Goal: Find specific page/section: Find specific page/section

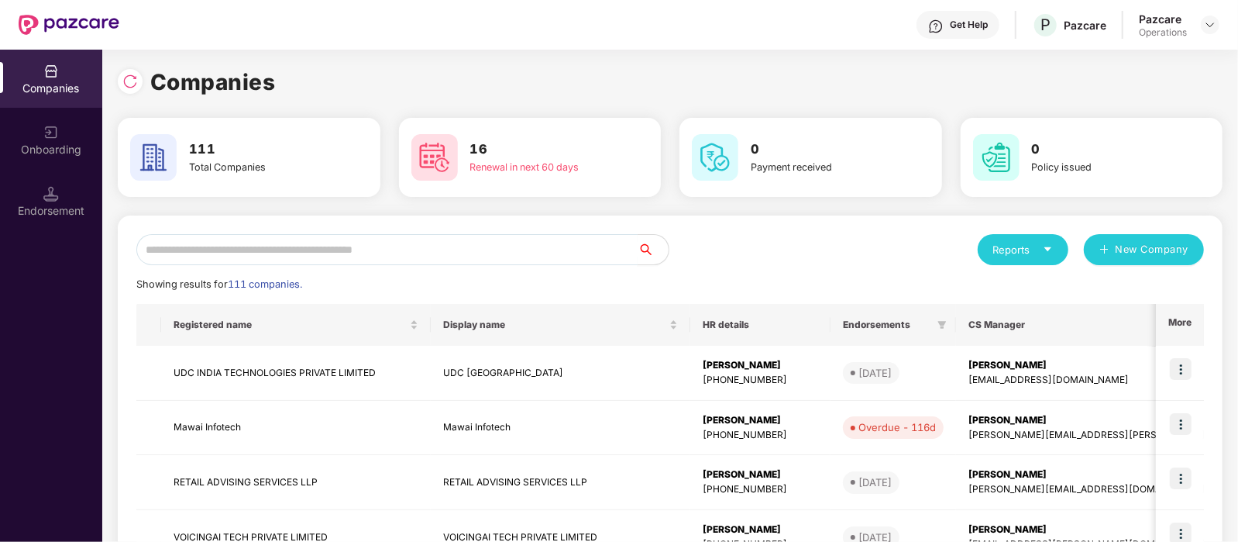
click at [538, 246] on input "text" at bounding box center [386, 249] width 501 height 31
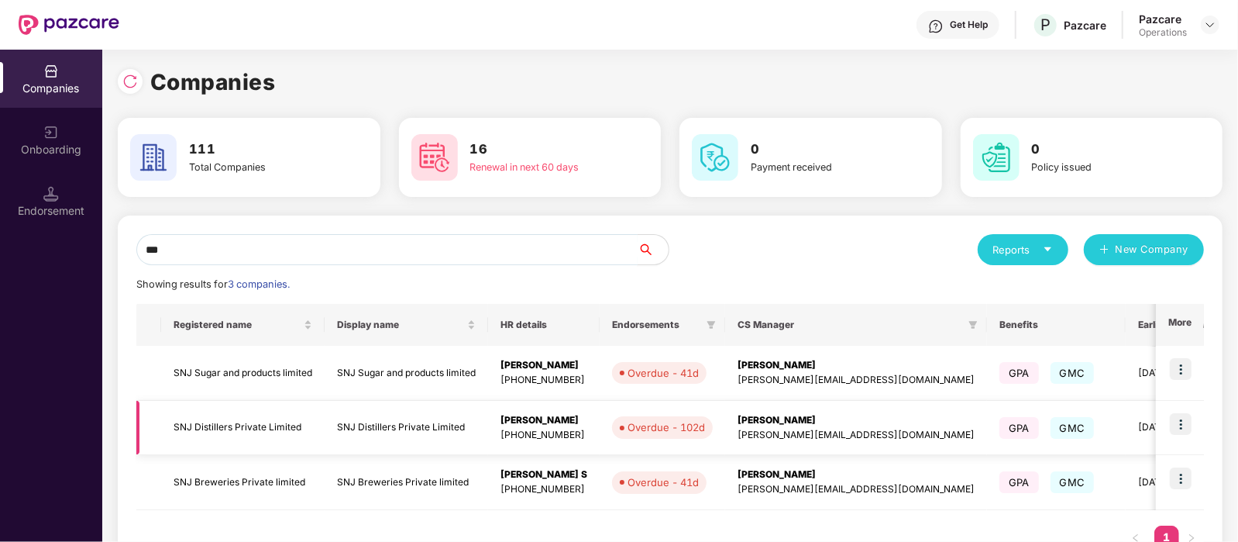
type input "***"
click at [291, 424] on td "SNJ Distillers Private Limited" at bounding box center [242, 428] width 163 height 55
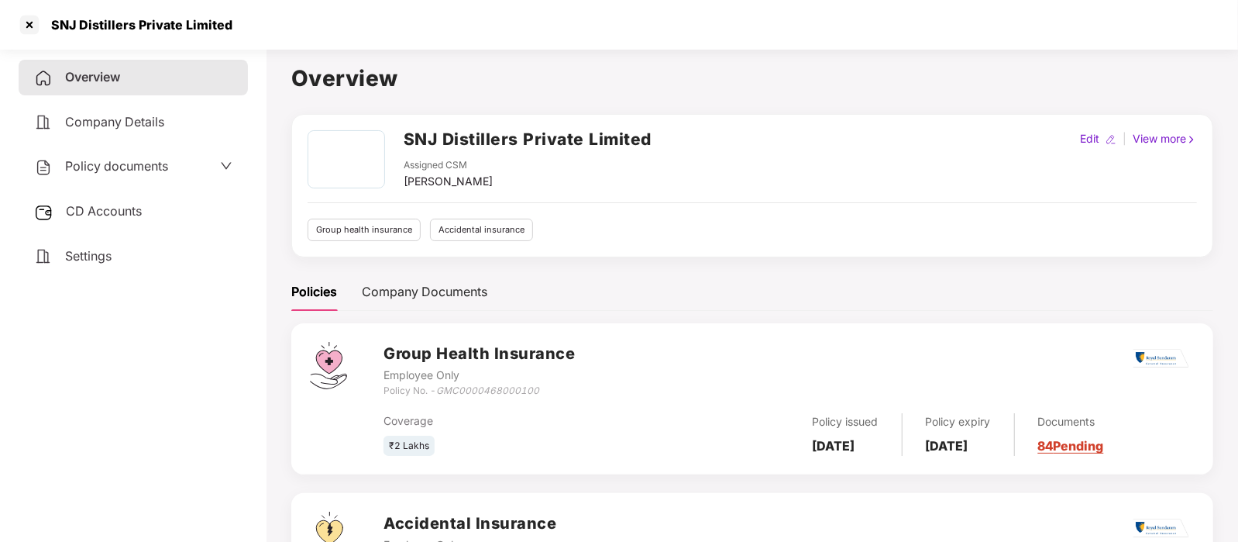
click at [151, 176] on div "Policy documents" at bounding box center [101, 166] width 134 height 20
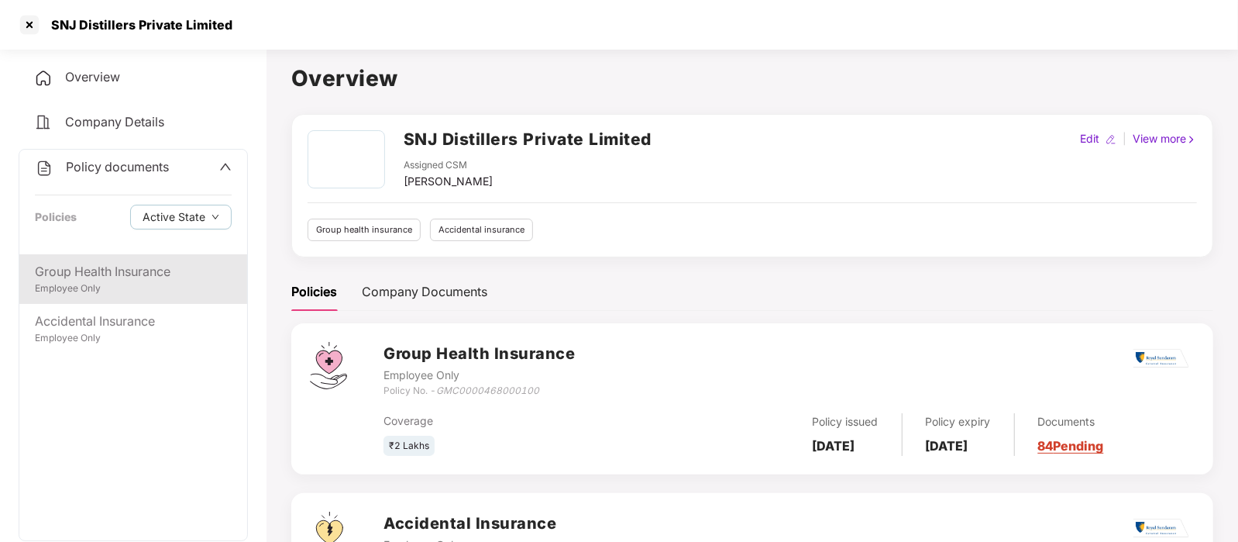
click at [131, 295] on div "Employee Only" at bounding box center [133, 288] width 197 height 15
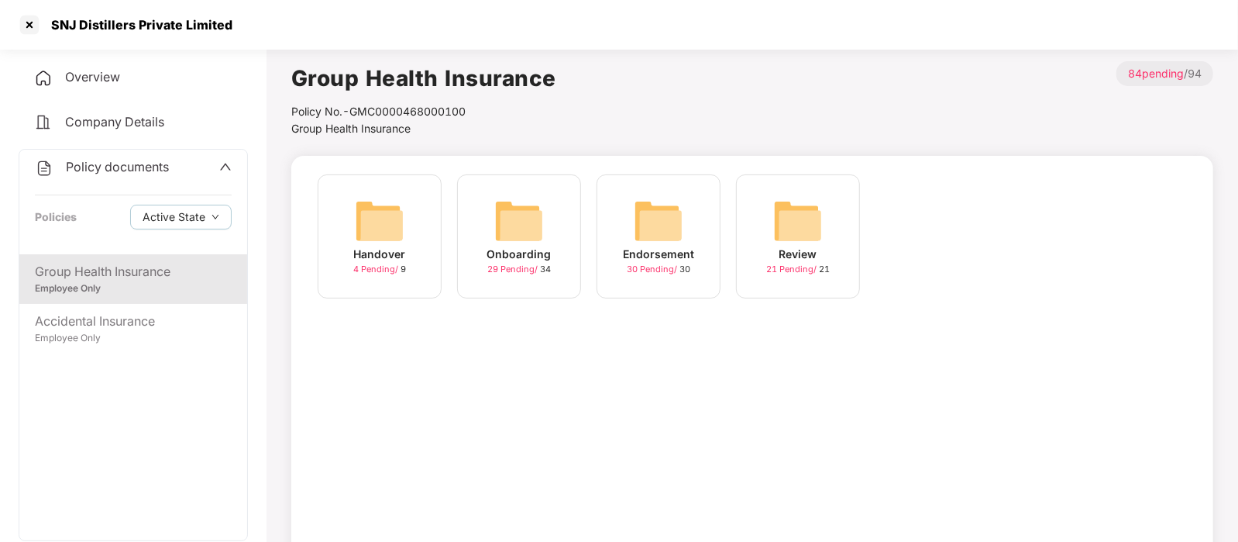
click at [659, 230] on img at bounding box center [659, 221] width 50 height 50
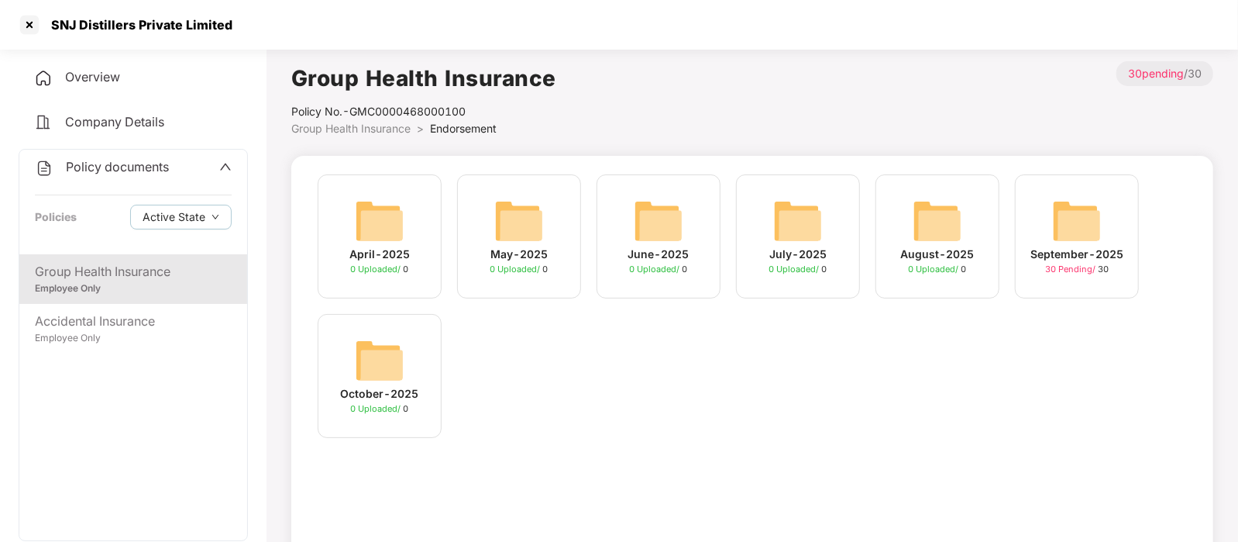
click at [1076, 227] on img at bounding box center [1077, 221] width 50 height 50
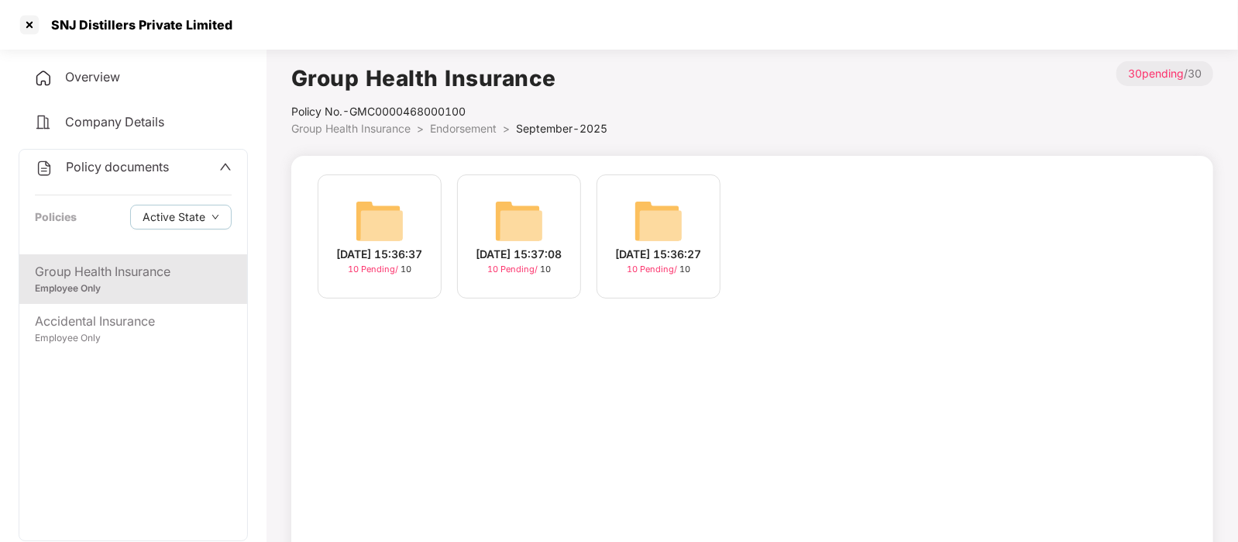
click at [658, 213] on img at bounding box center [659, 221] width 50 height 50
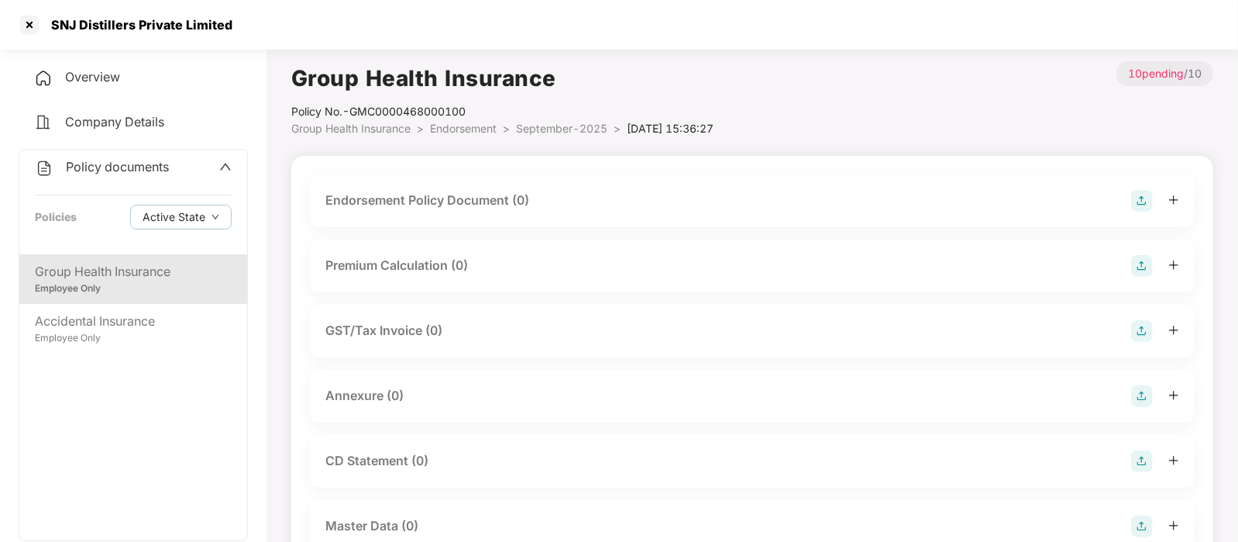
click at [622, 204] on div "Endorsement Policy Document (0)" at bounding box center [752, 201] width 854 height 22
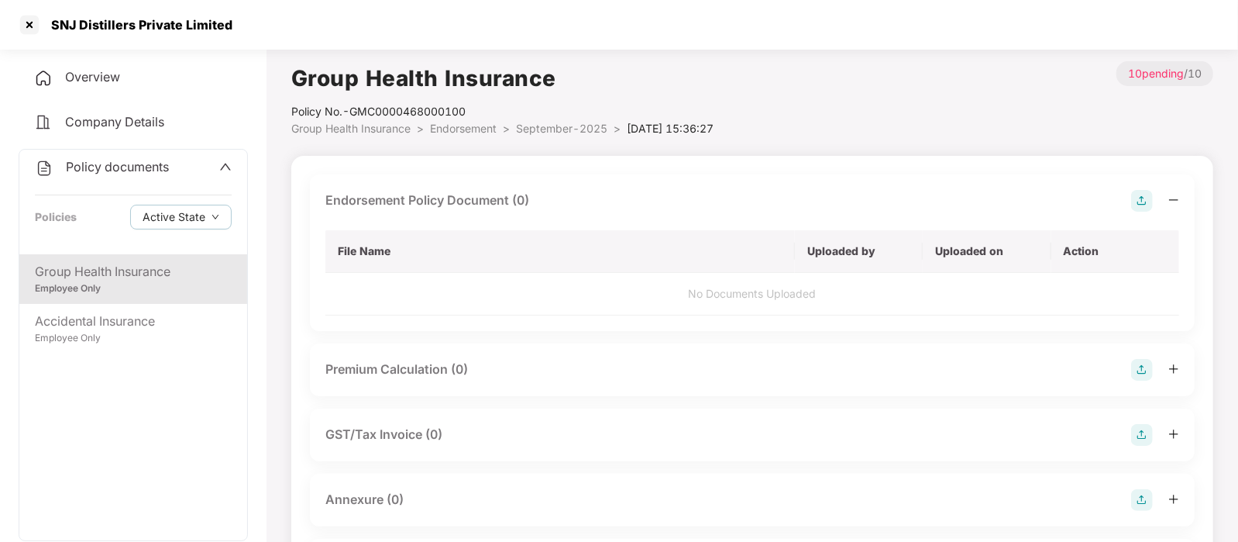
click at [1139, 202] on img at bounding box center [1142, 201] width 22 height 22
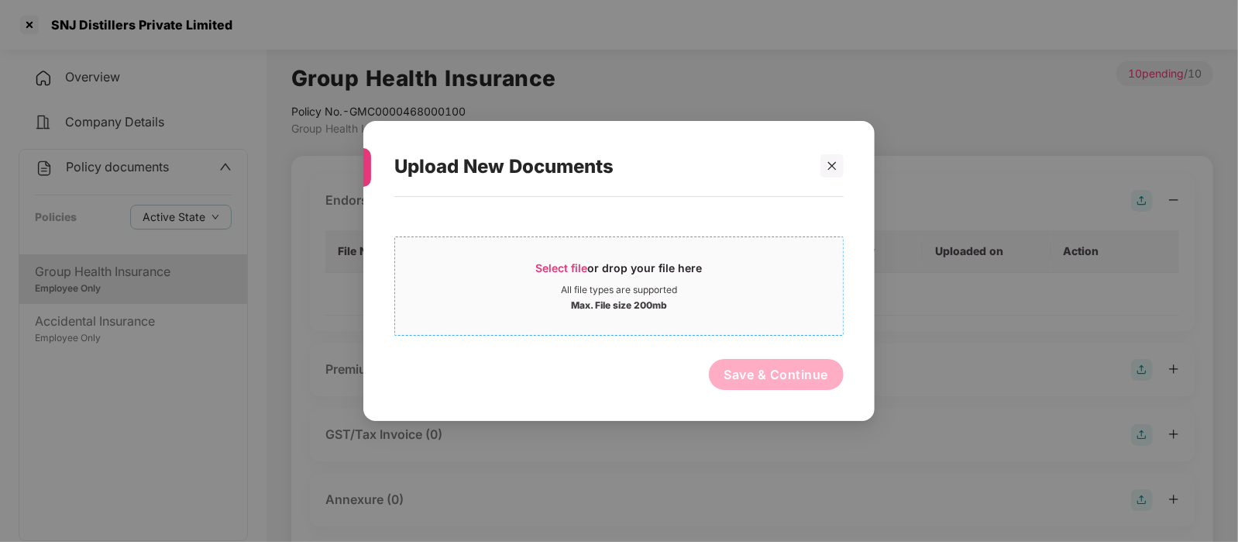
click at [705, 302] on div "Max. File size 200mb" at bounding box center [619, 303] width 448 height 15
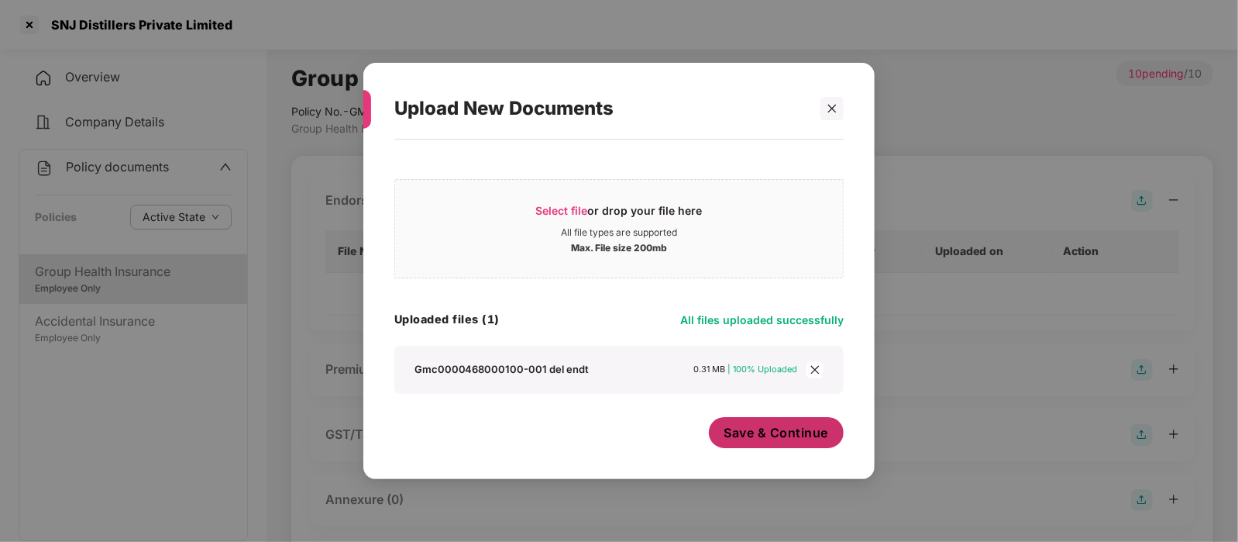
click at [751, 439] on span "Save & Continue" at bounding box center [776, 432] width 105 height 17
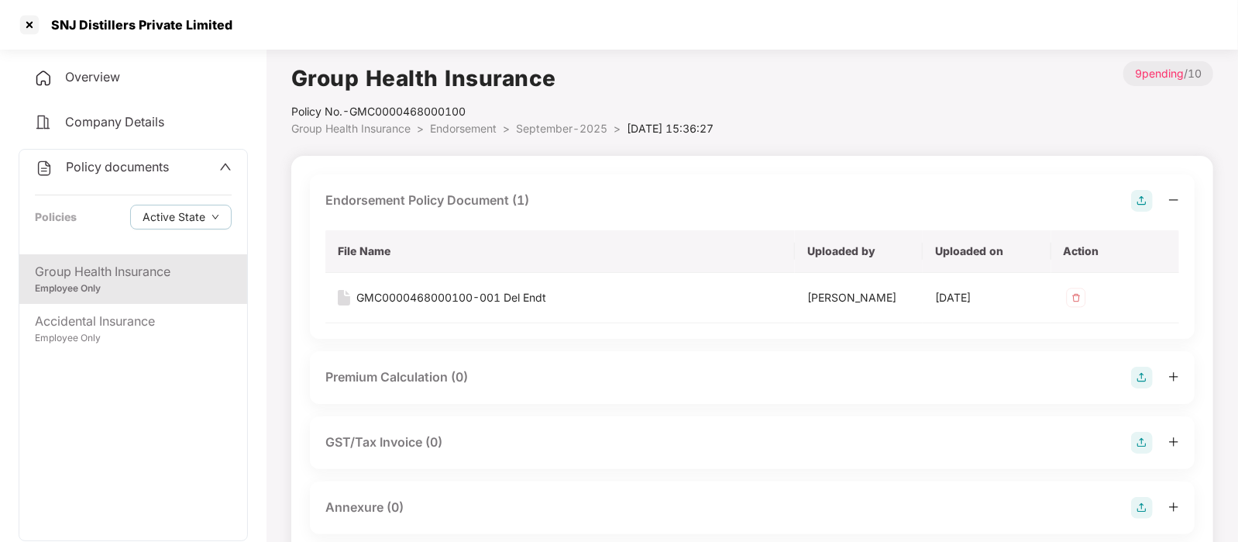
click at [1132, 199] on img at bounding box center [1142, 201] width 22 height 22
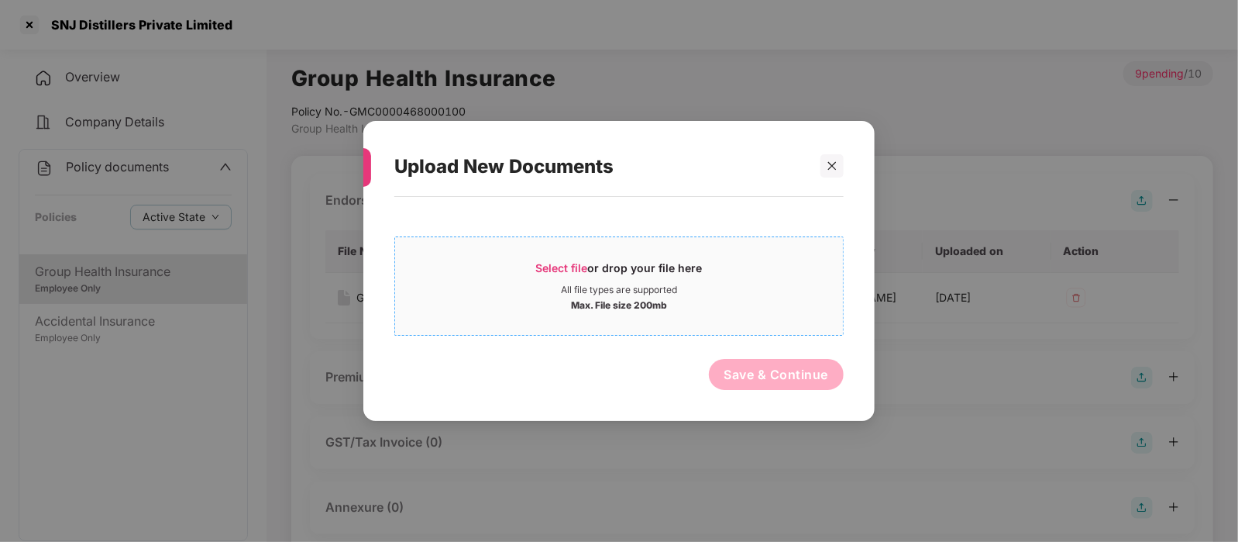
click at [662, 313] on span "Select file or drop your file here All file types are supported Max. File size …" at bounding box center [619, 286] width 448 height 74
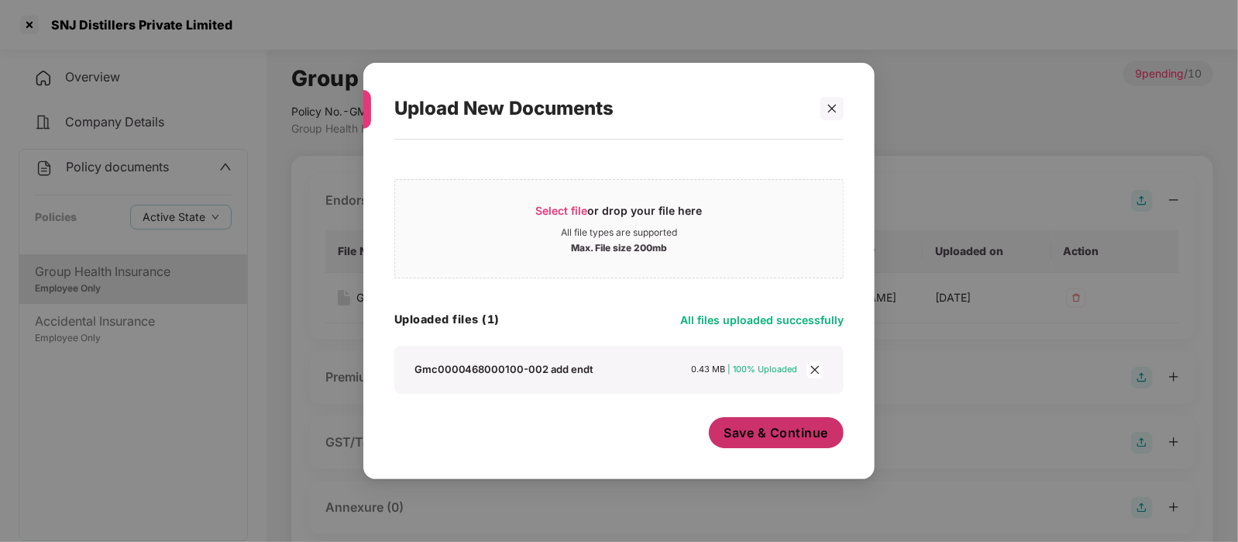
click at [801, 438] on span "Save & Continue" at bounding box center [776, 432] width 105 height 17
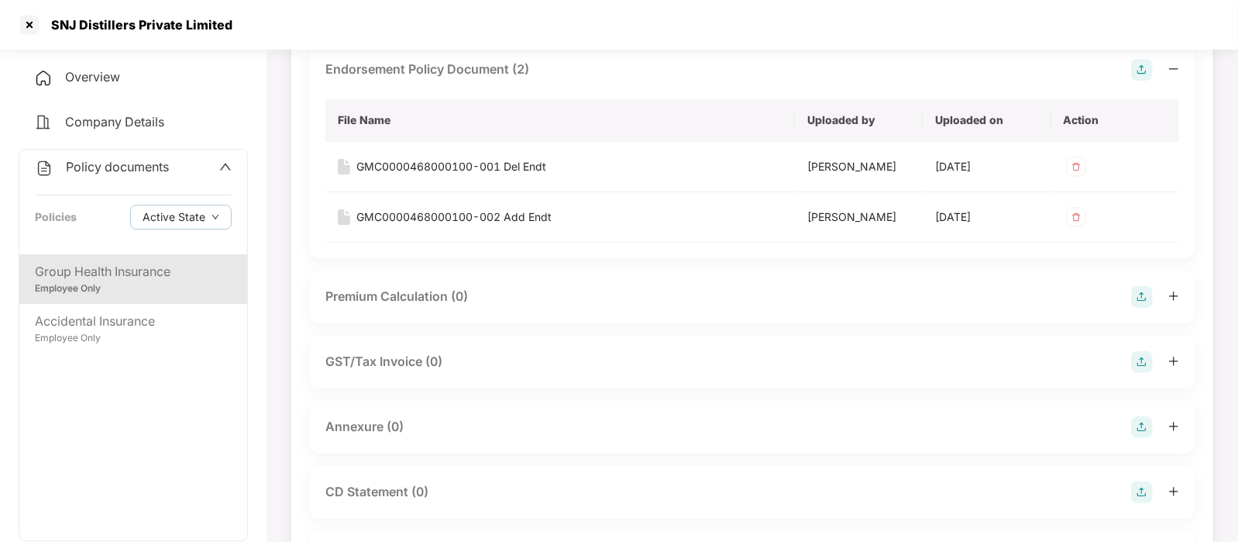
scroll to position [153, 0]
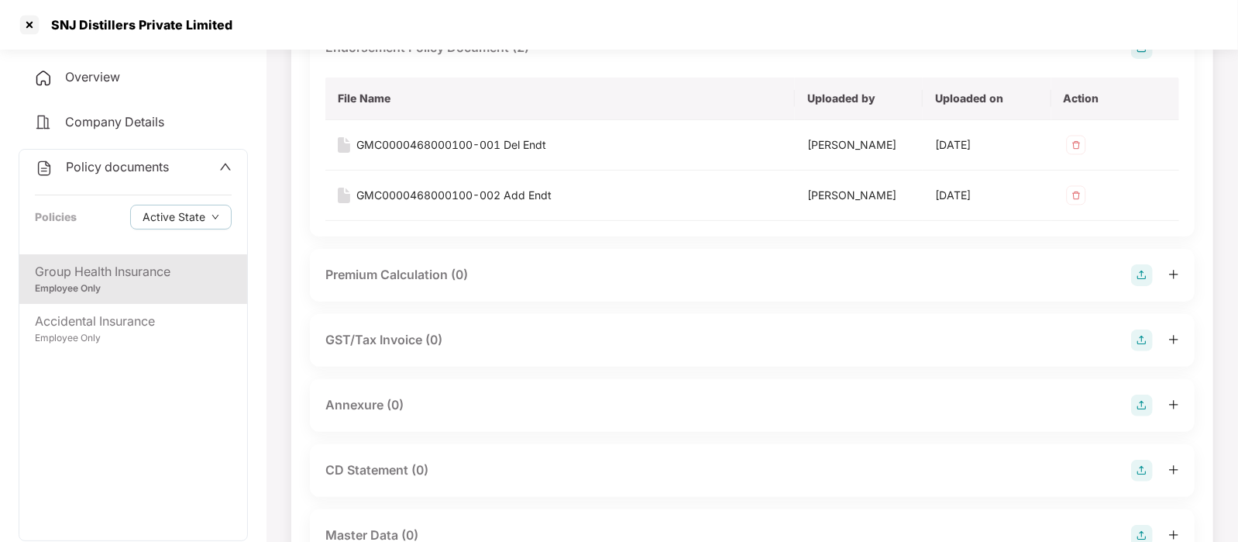
click at [885, 412] on div "Annexure (0)" at bounding box center [752, 405] width 854 height 22
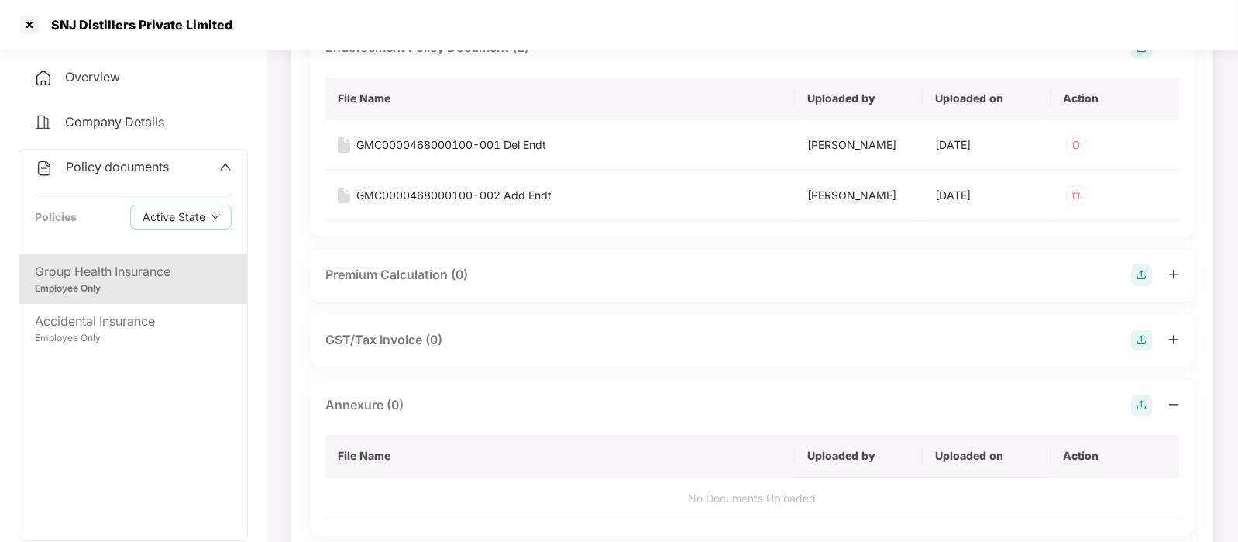
click at [1147, 402] on img at bounding box center [1142, 405] width 22 height 22
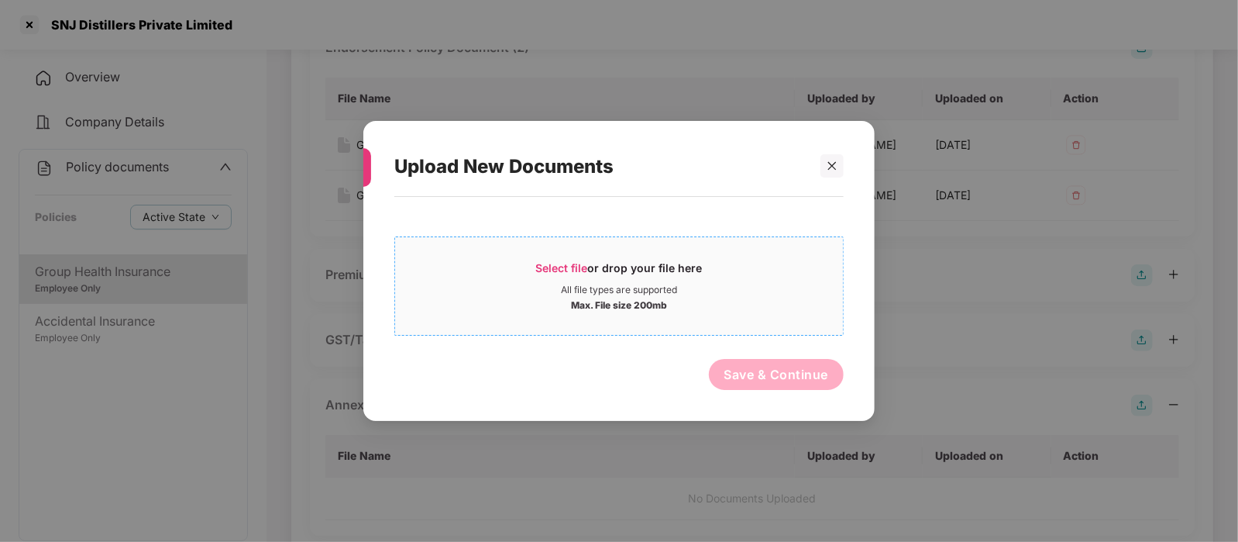
click at [732, 267] on div "Select file or drop your file here" at bounding box center [619, 271] width 448 height 23
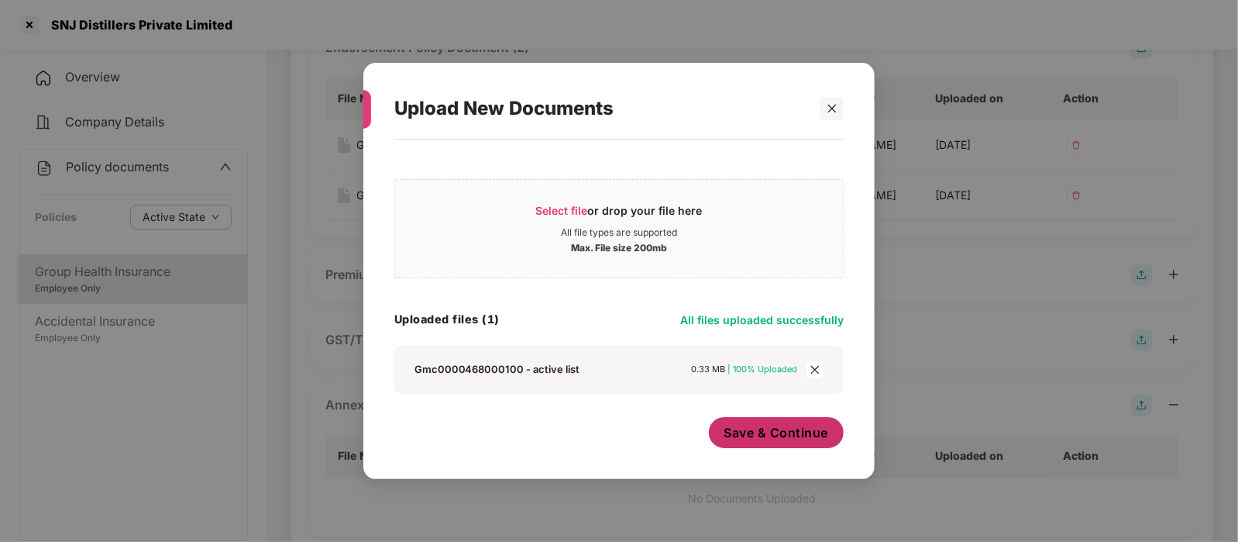
click at [751, 428] on span "Save & Continue" at bounding box center [776, 432] width 105 height 17
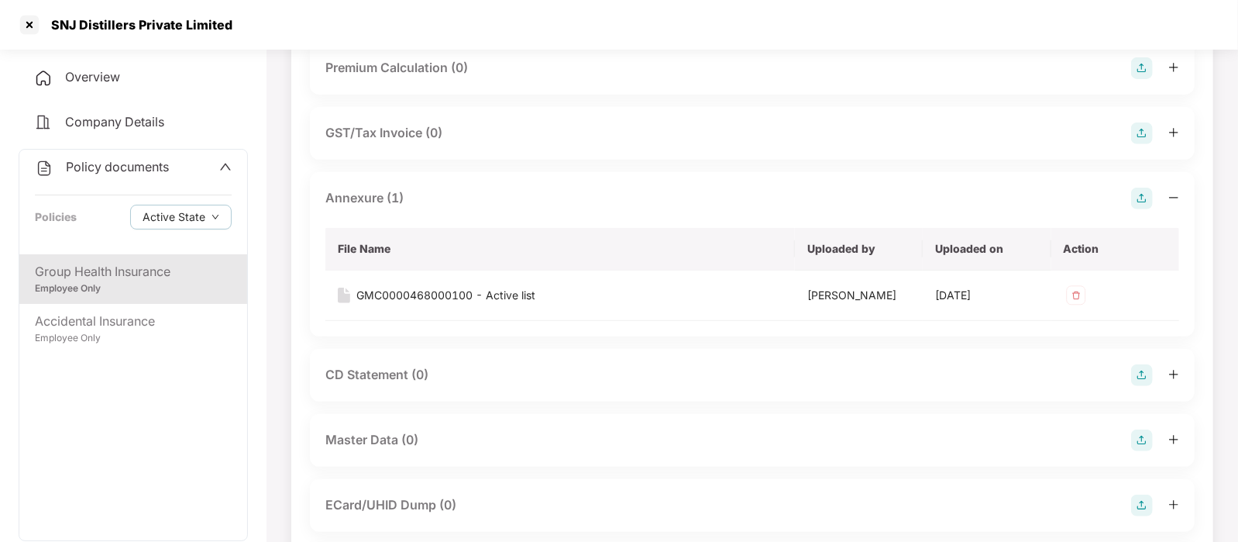
scroll to position [361, 0]
click at [1138, 435] on img at bounding box center [1142, 439] width 22 height 22
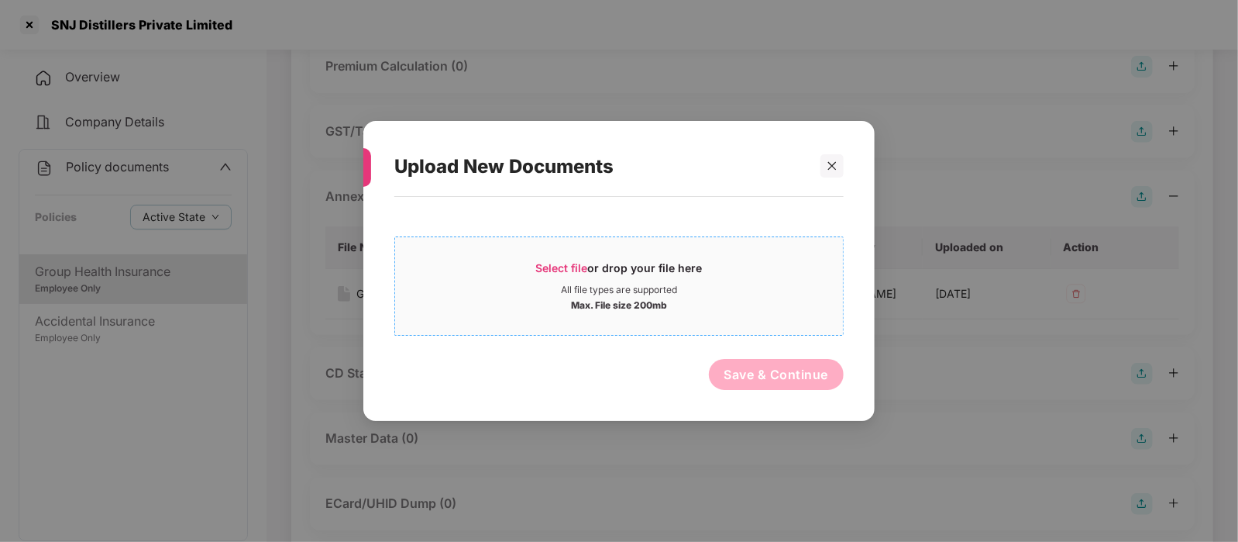
click at [644, 286] on div "All file types are supported" at bounding box center [619, 290] width 116 height 12
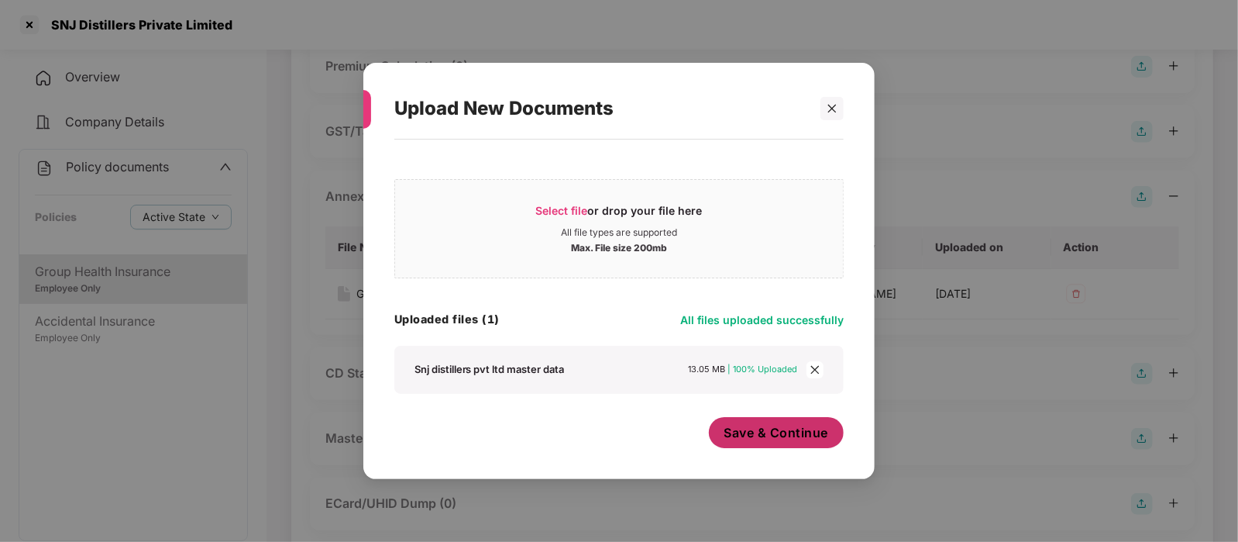
click at [767, 425] on span "Save & Continue" at bounding box center [776, 432] width 105 height 17
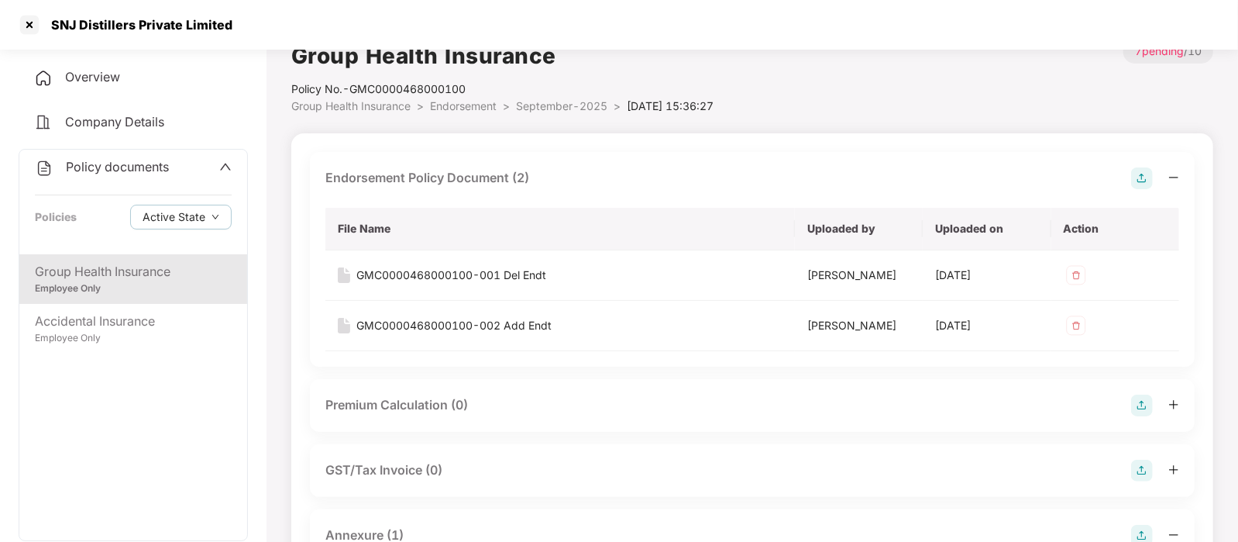
scroll to position [0, 0]
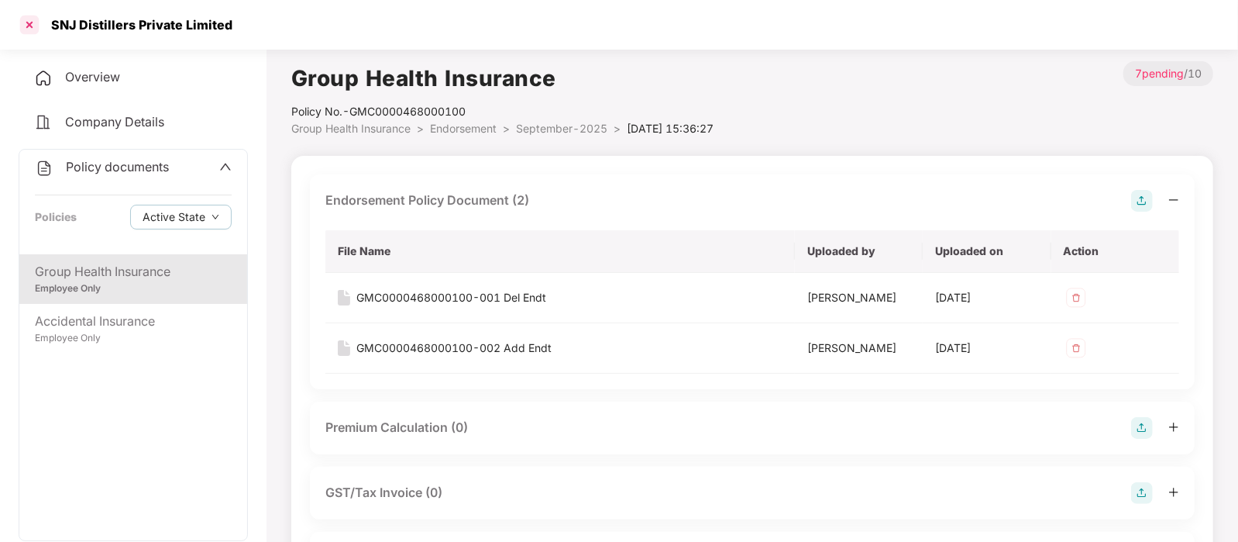
click at [31, 23] on div at bounding box center [29, 24] width 25 height 25
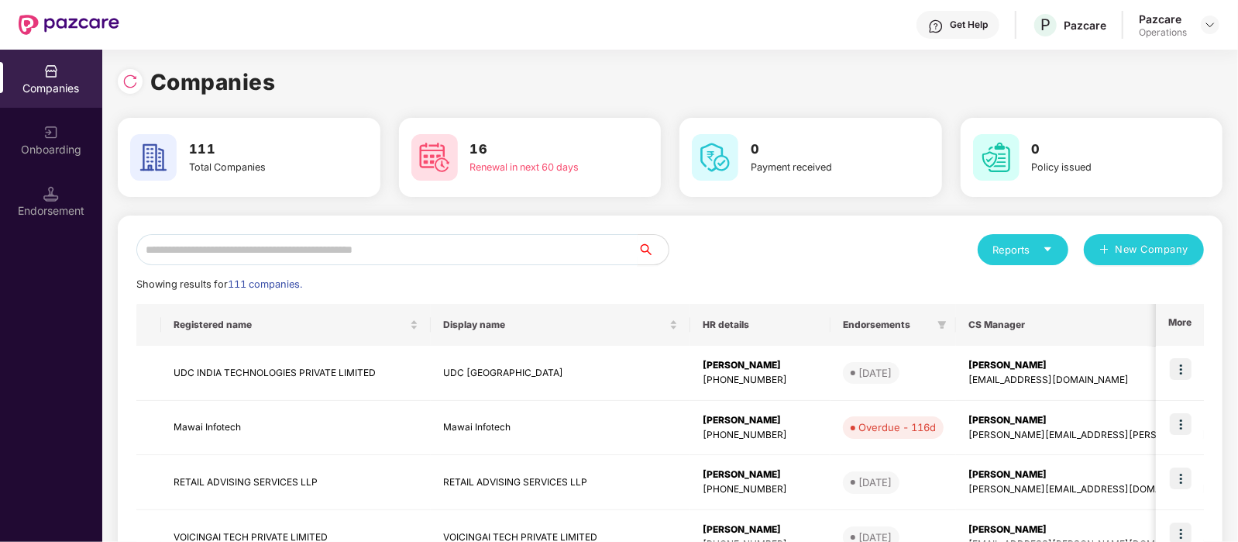
click at [298, 253] on input "text" at bounding box center [386, 249] width 501 height 31
paste input "**********"
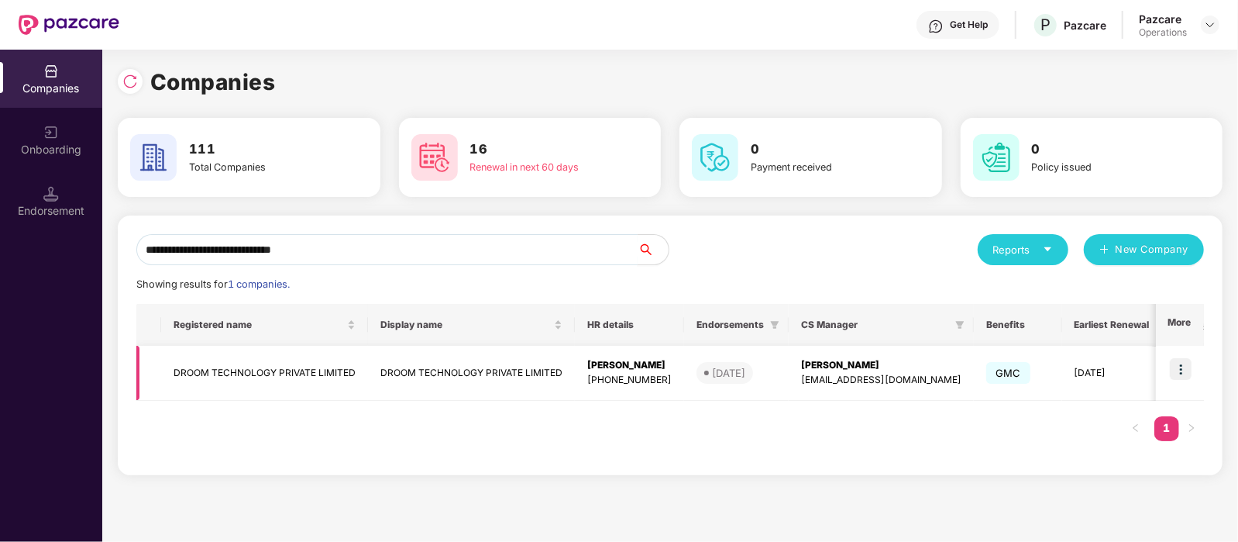
type input "**********"
click at [341, 371] on td "DROOM TECHNOLOGY PRIVATE LIMITED" at bounding box center [264, 373] width 207 height 55
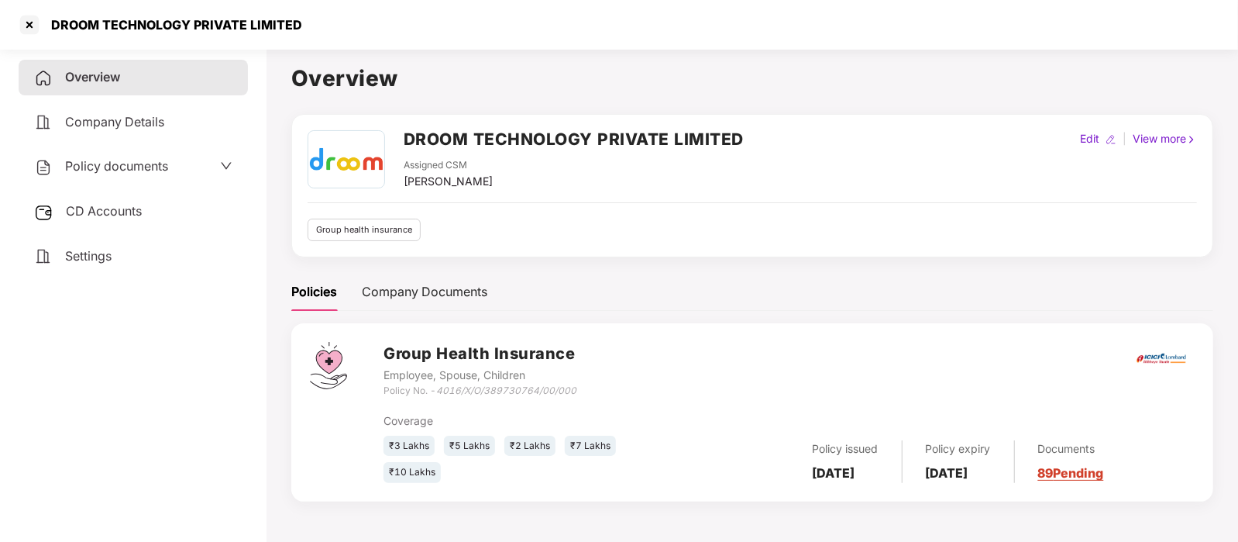
click at [119, 177] on div "Policy documents" at bounding box center [101, 166] width 134 height 20
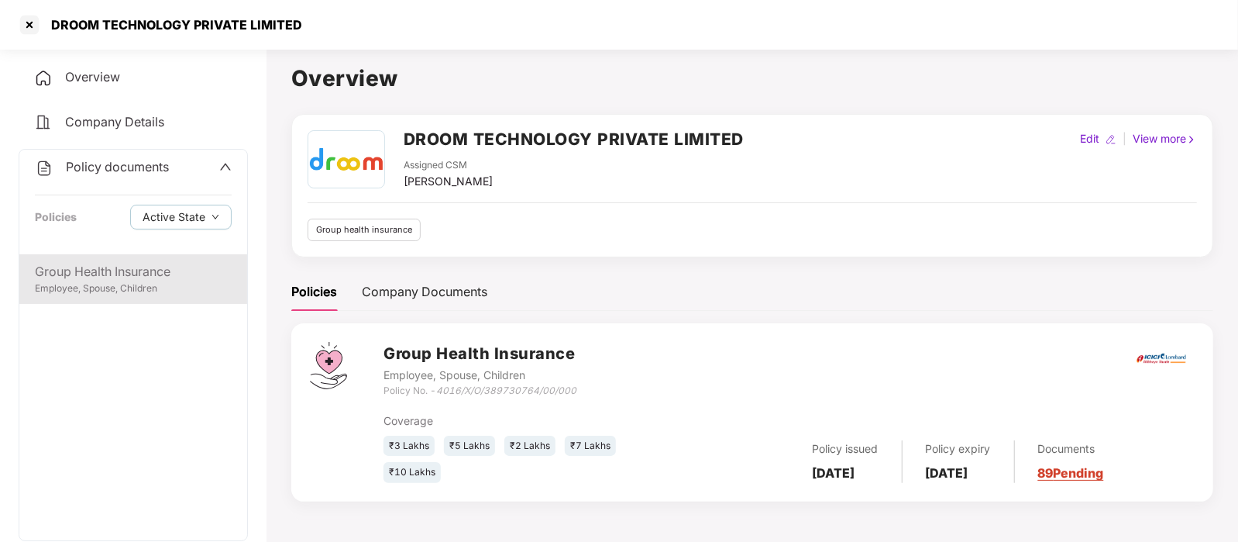
click at [155, 273] on div "Group Health Insurance" at bounding box center [133, 271] width 197 height 19
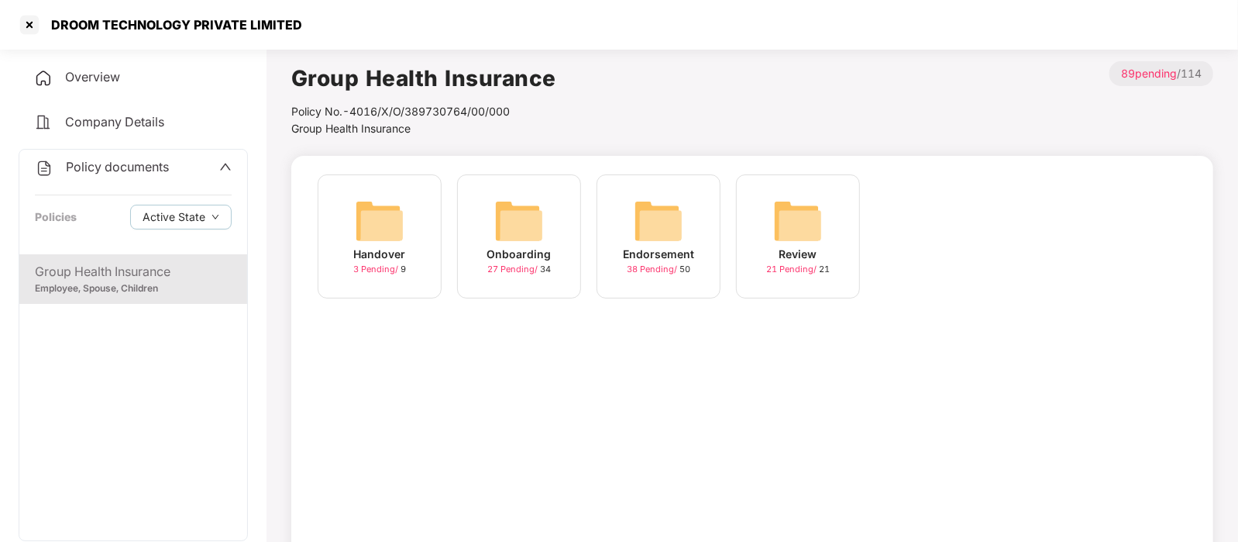
click at [638, 235] on img at bounding box center [659, 221] width 50 height 50
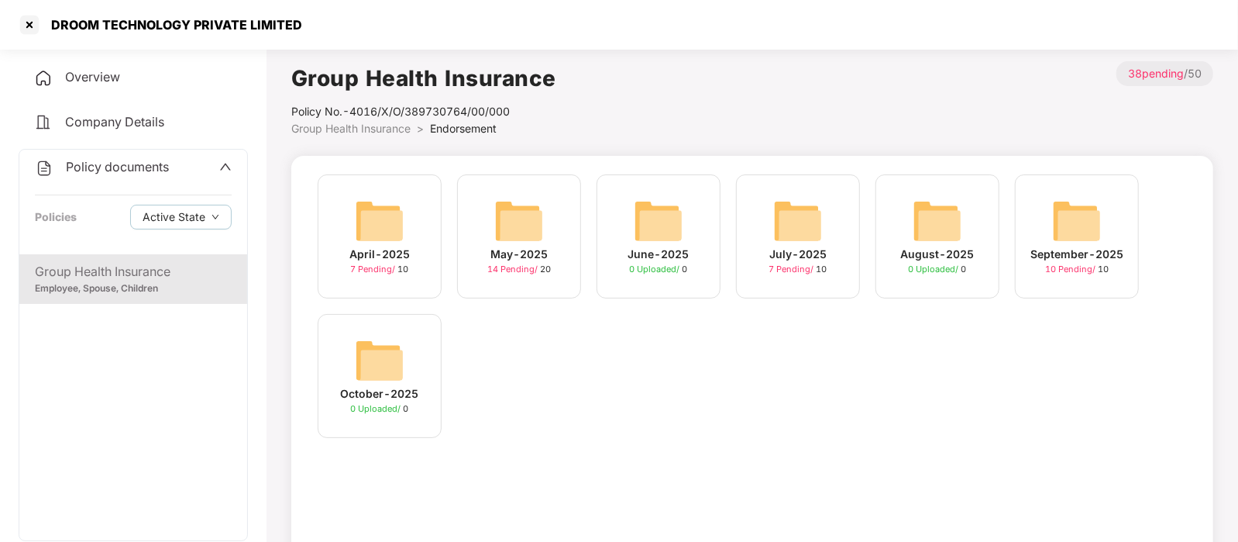
click at [1072, 223] on img at bounding box center [1077, 221] width 50 height 50
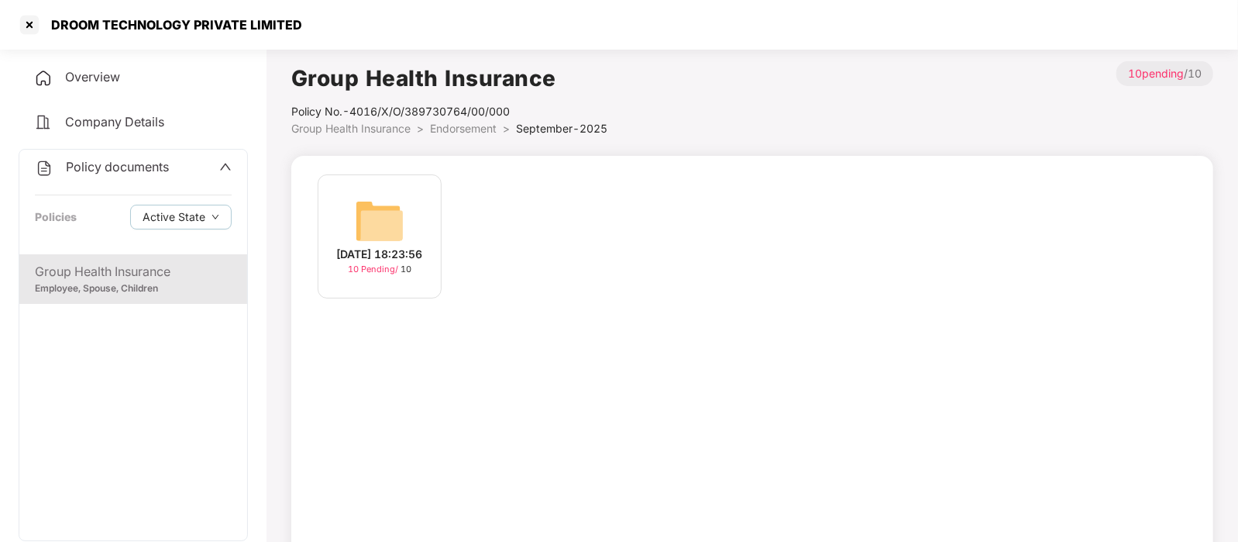
click at [359, 227] on img at bounding box center [380, 221] width 50 height 50
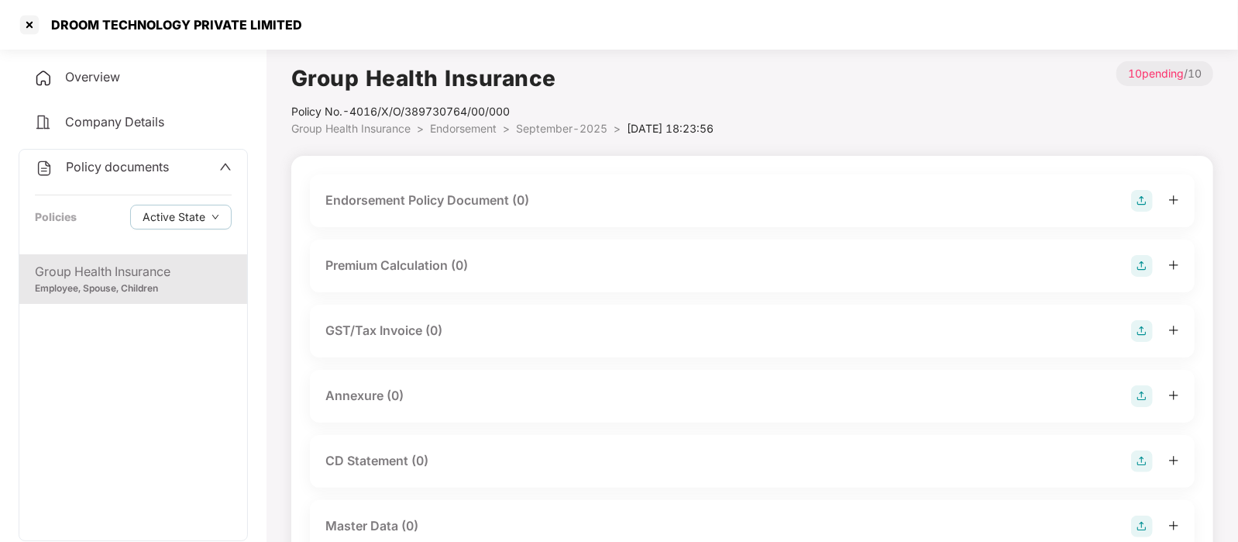
click at [105, 230] on div "Policy documents Policies Active State" at bounding box center [133, 202] width 228 height 105
click at [85, 177] on div "Policy documents" at bounding box center [102, 167] width 134 height 20
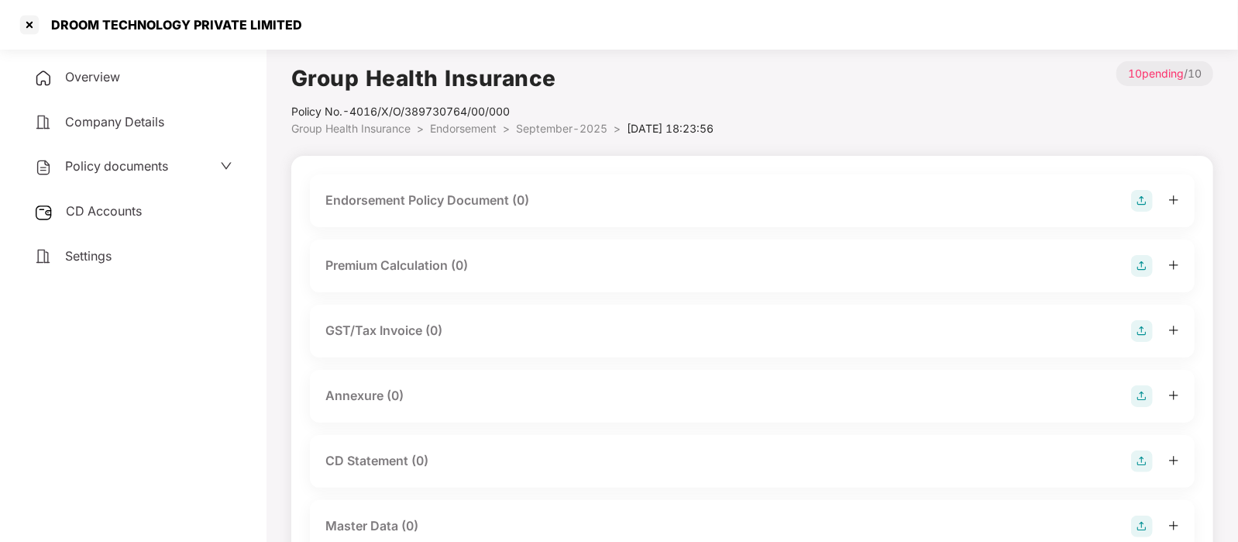
click at [138, 170] on span "Policy documents" at bounding box center [116, 165] width 103 height 15
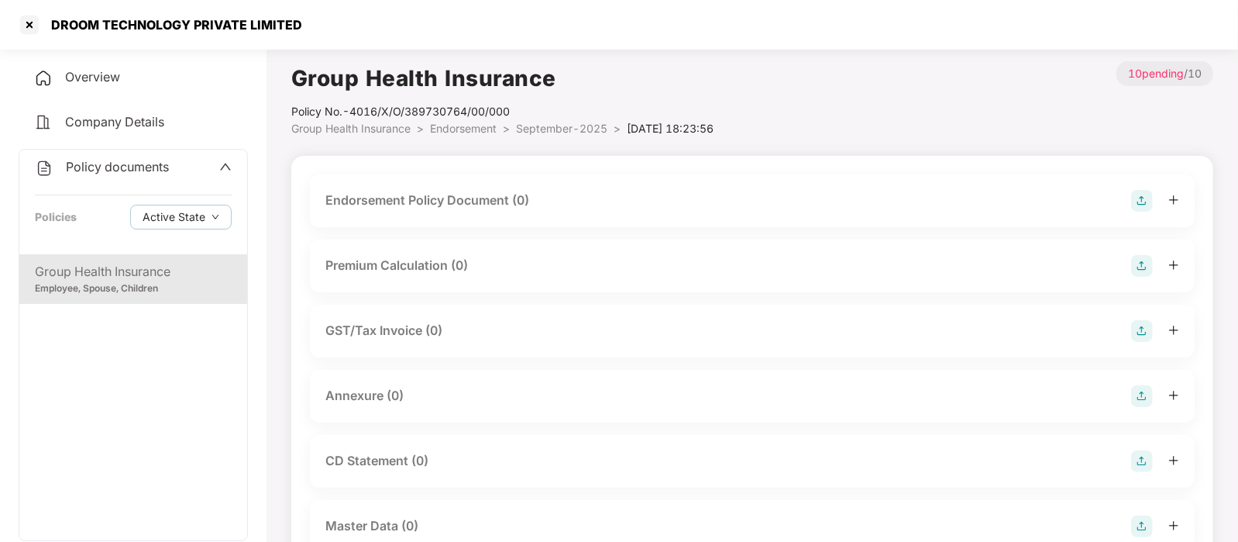
click at [136, 170] on span "Policy documents" at bounding box center [117, 166] width 103 height 15
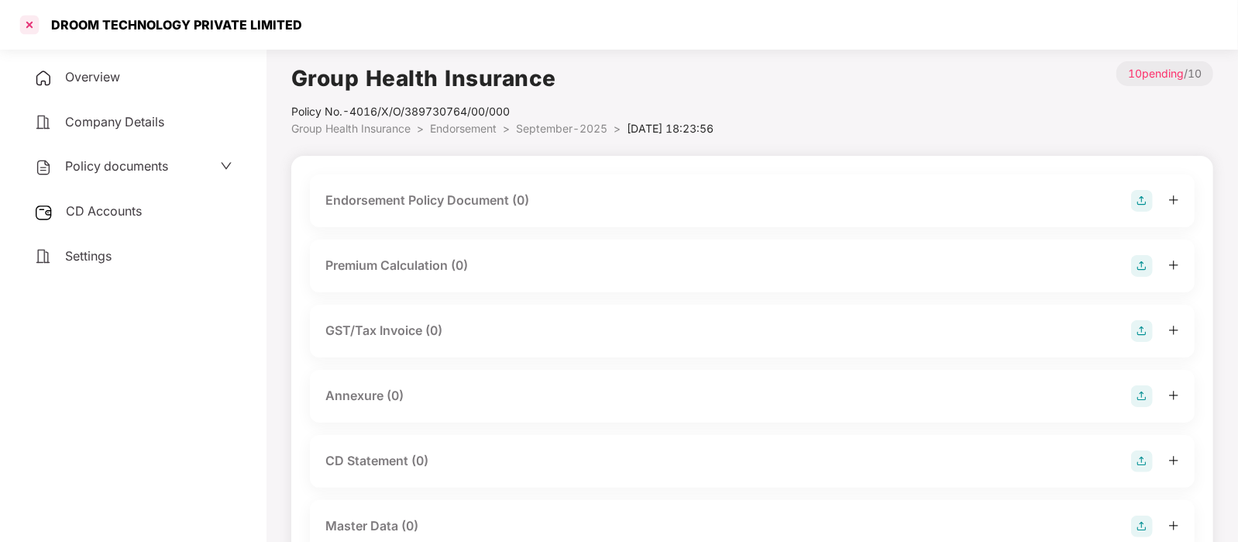
click at [33, 33] on div at bounding box center [29, 24] width 25 height 25
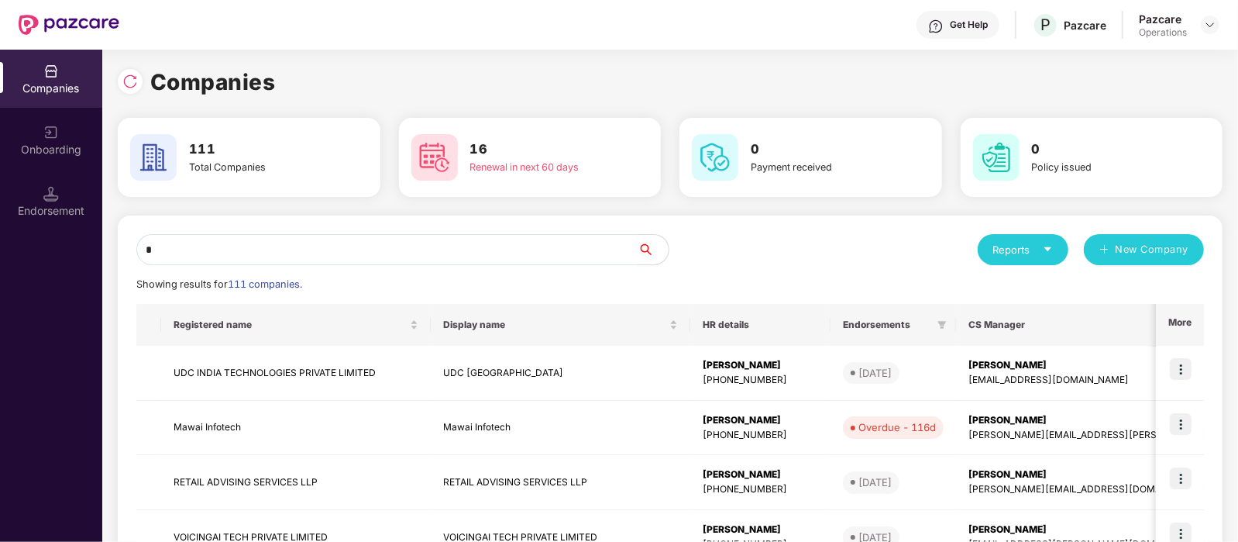
click at [248, 255] on input "*" at bounding box center [386, 249] width 501 height 31
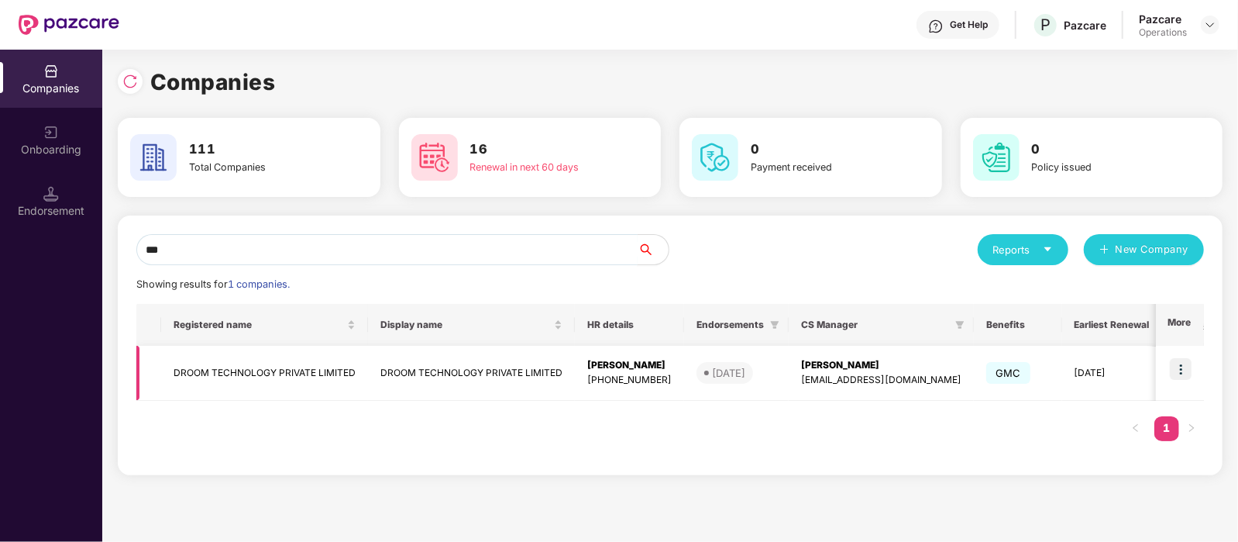
type input "***"
click at [279, 368] on td "DROOM TECHNOLOGY PRIVATE LIMITED" at bounding box center [264, 373] width 207 height 55
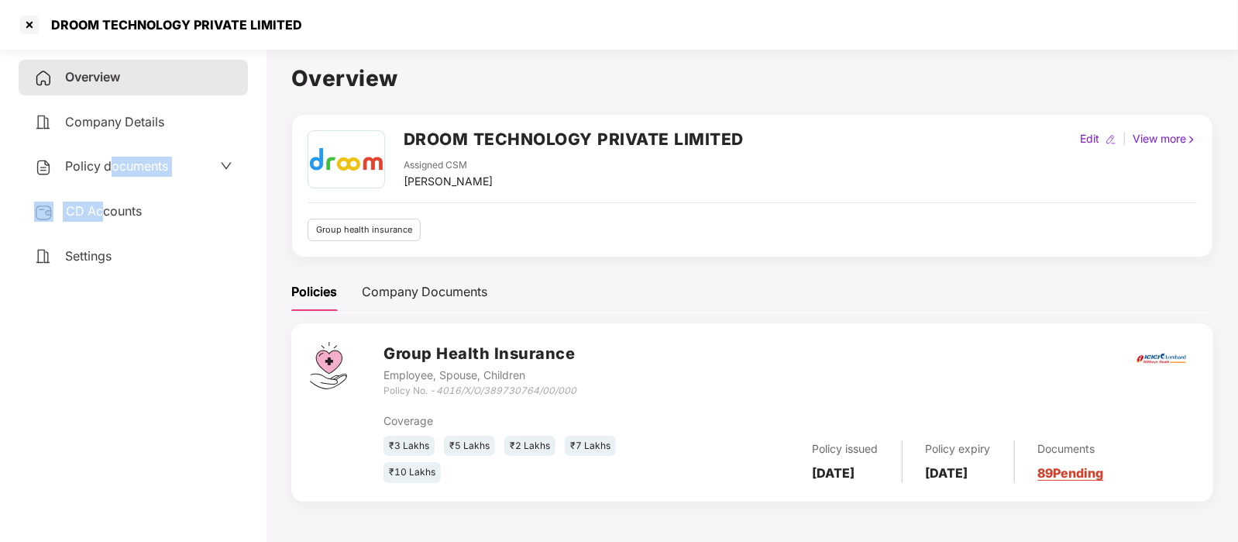
drag, startPoint x: 104, startPoint y: 209, endPoint x: 114, endPoint y: 162, distance: 48.3
click at [114, 162] on div "Overview Company Details Policy documents CD Accounts Settings" at bounding box center [133, 167] width 229 height 214
click at [96, 165] on span "Policy documents" at bounding box center [116, 165] width 103 height 15
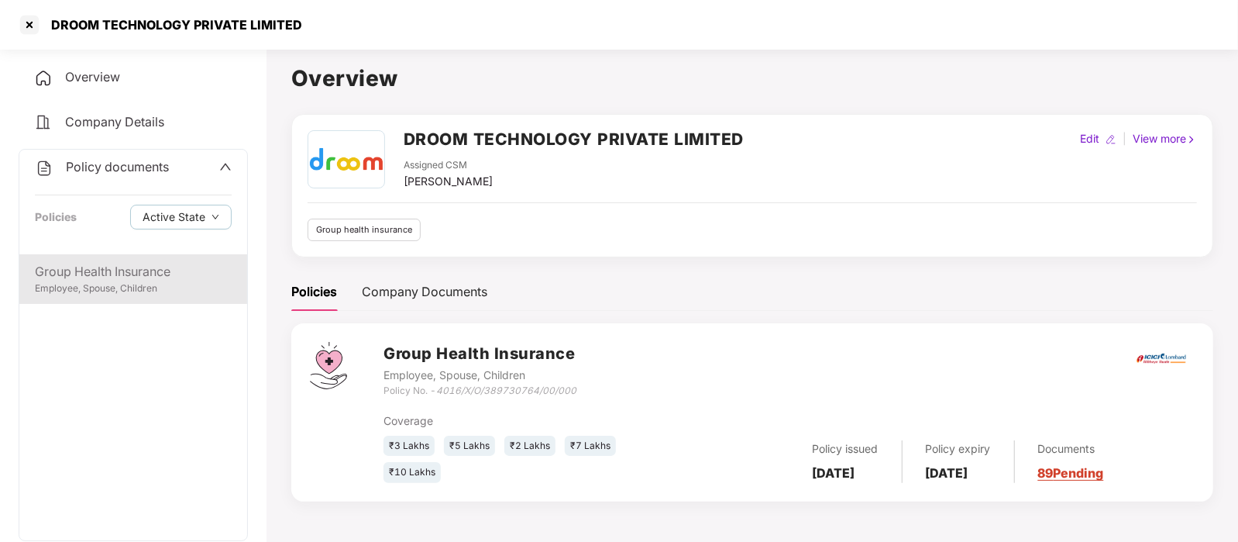
click at [132, 294] on div "Employee, Spouse, Children" at bounding box center [133, 288] width 197 height 15
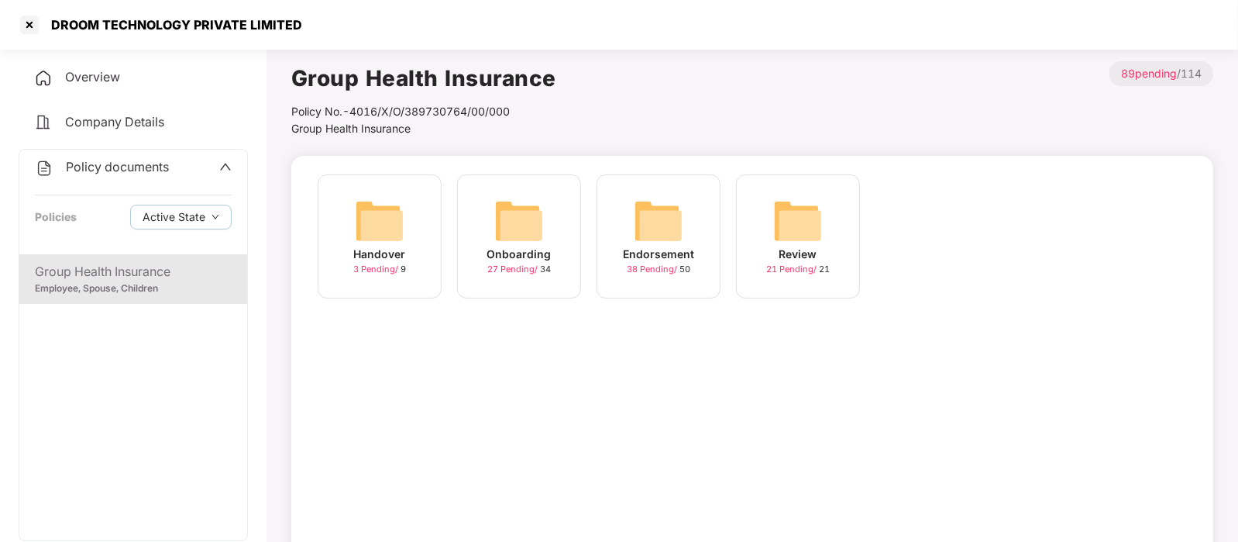
click at [688, 217] on div "Endorsement 38 Pending / 50" at bounding box center [659, 236] width 124 height 124
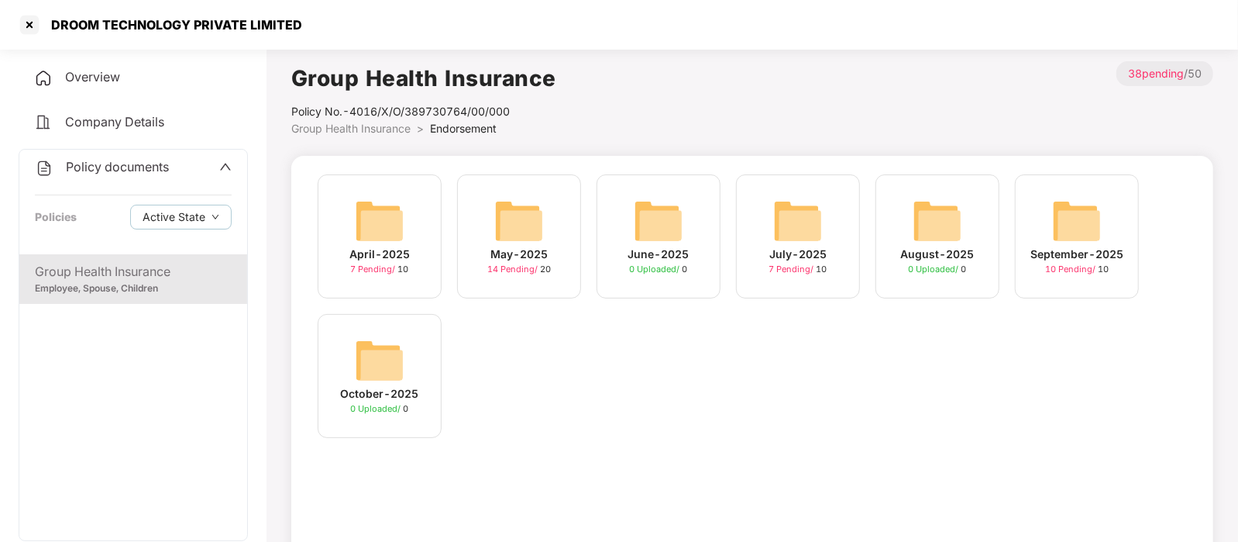
click at [814, 226] on img at bounding box center [798, 221] width 50 height 50
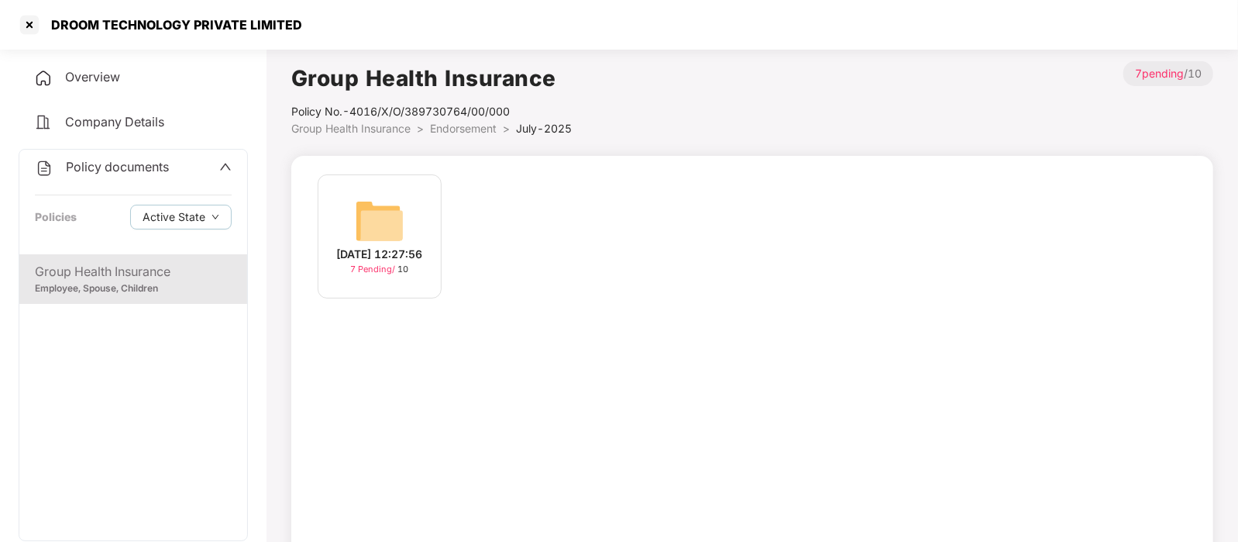
click at [357, 238] on img at bounding box center [380, 221] width 50 height 50
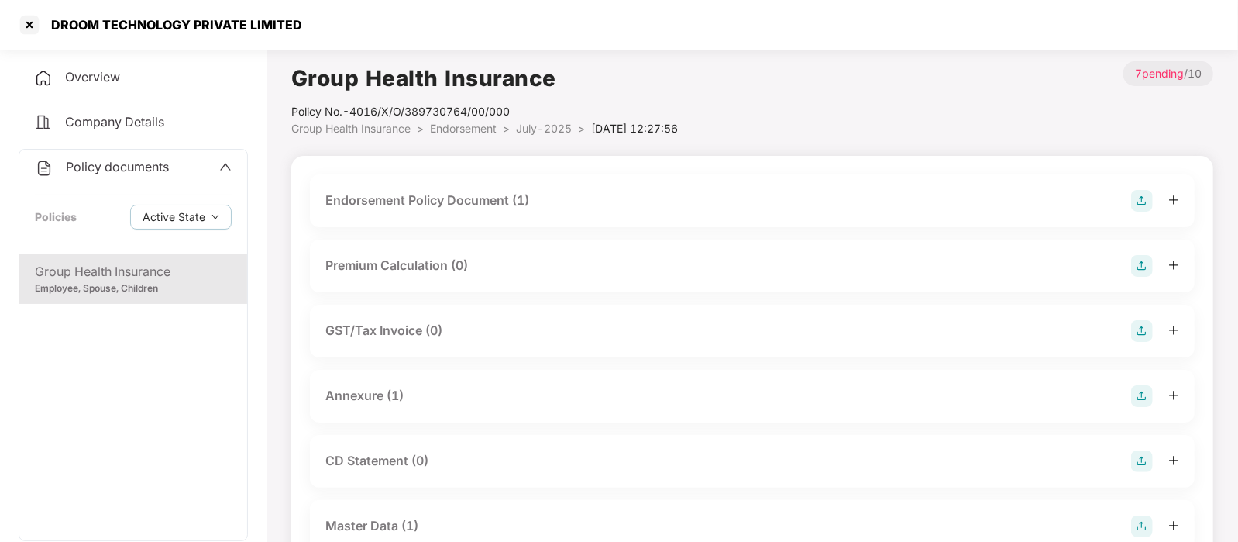
click at [145, 127] on span "Company Details" at bounding box center [114, 121] width 99 height 15
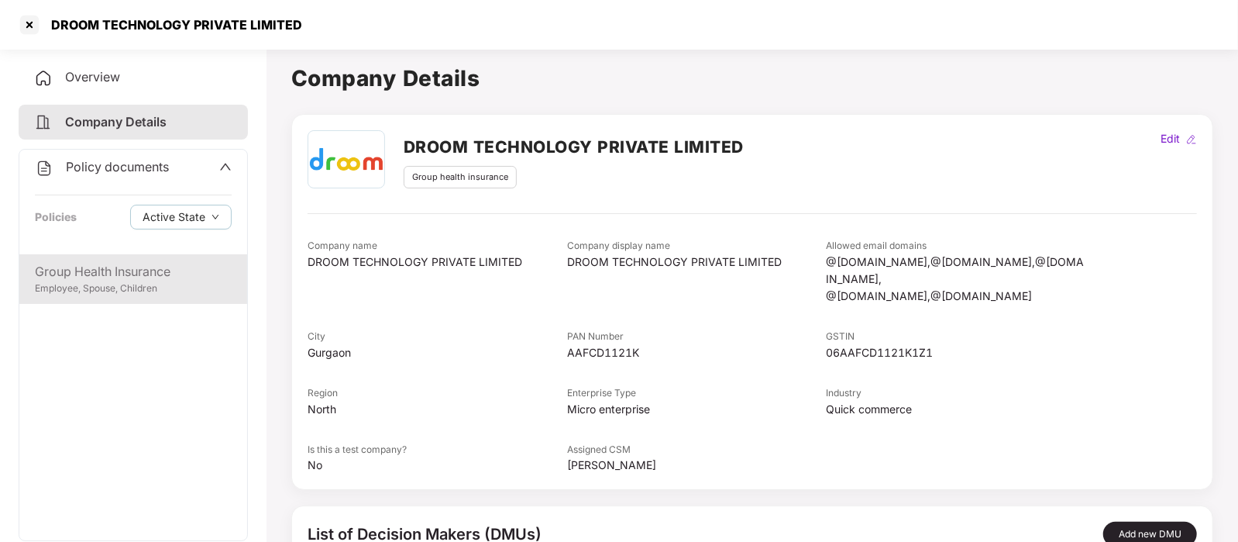
click at [114, 277] on div "Group Health Insurance" at bounding box center [133, 271] width 197 height 19
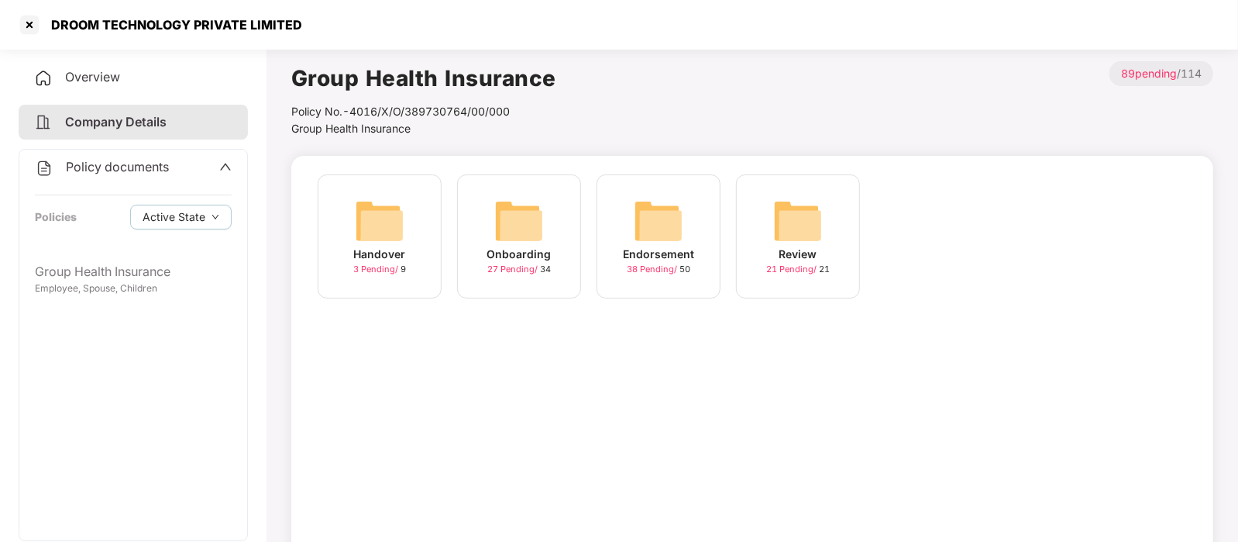
click at [629, 224] on div "Endorsement 38 Pending / 50" at bounding box center [659, 236] width 124 height 124
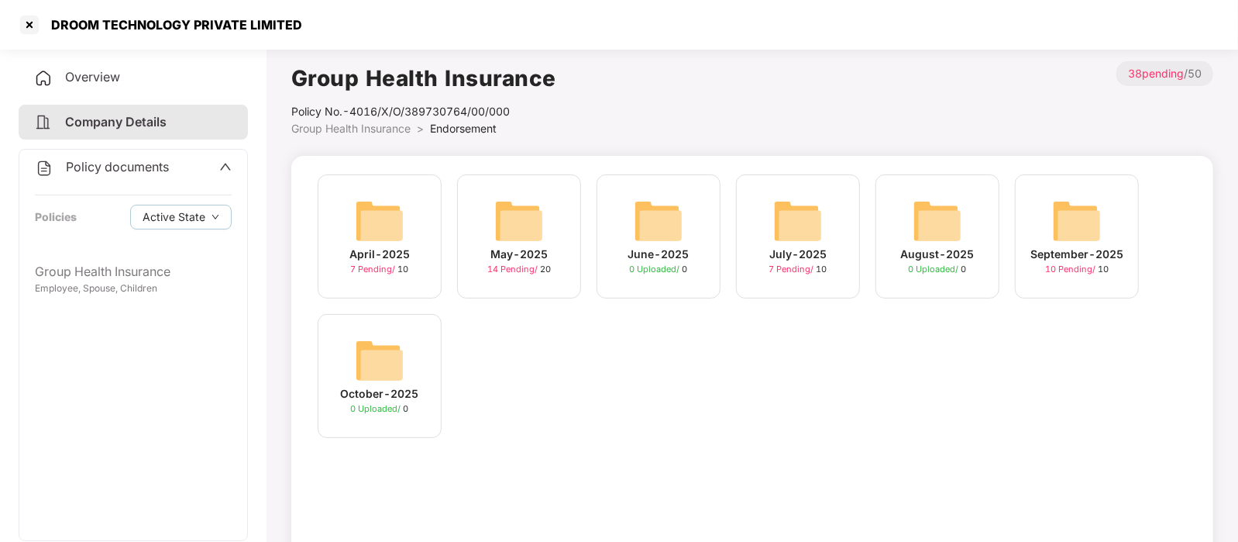
click at [1092, 209] on img at bounding box center [1077, 221] width 50 height 50
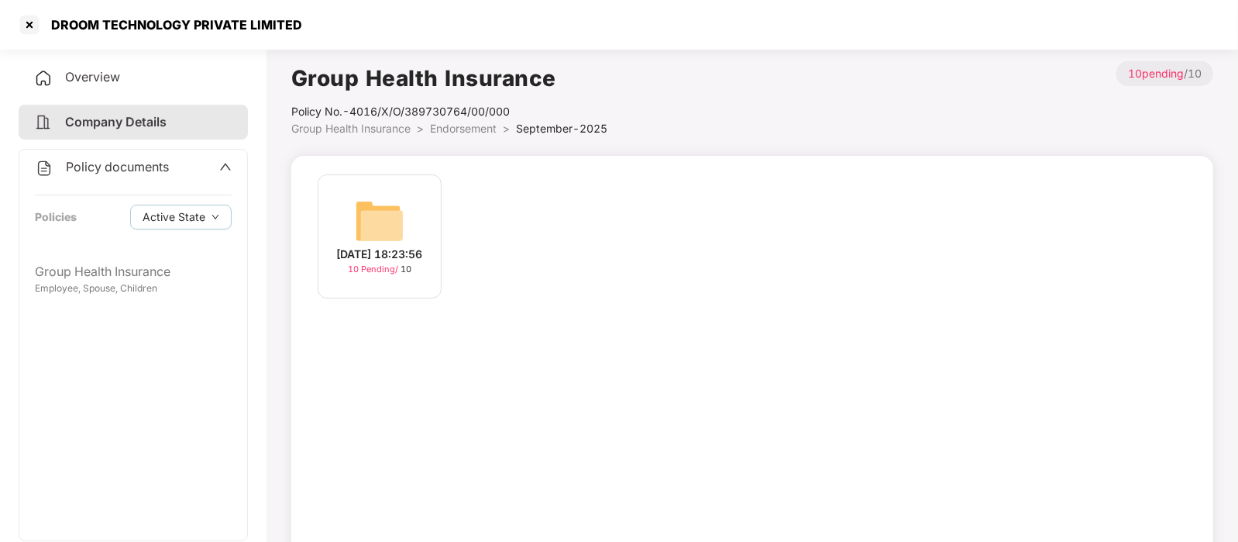
click at [341, 194] on div "[DATE] 18:23:56 10 Pending / 10" at bounding box center [380, 236] width 124 height 124
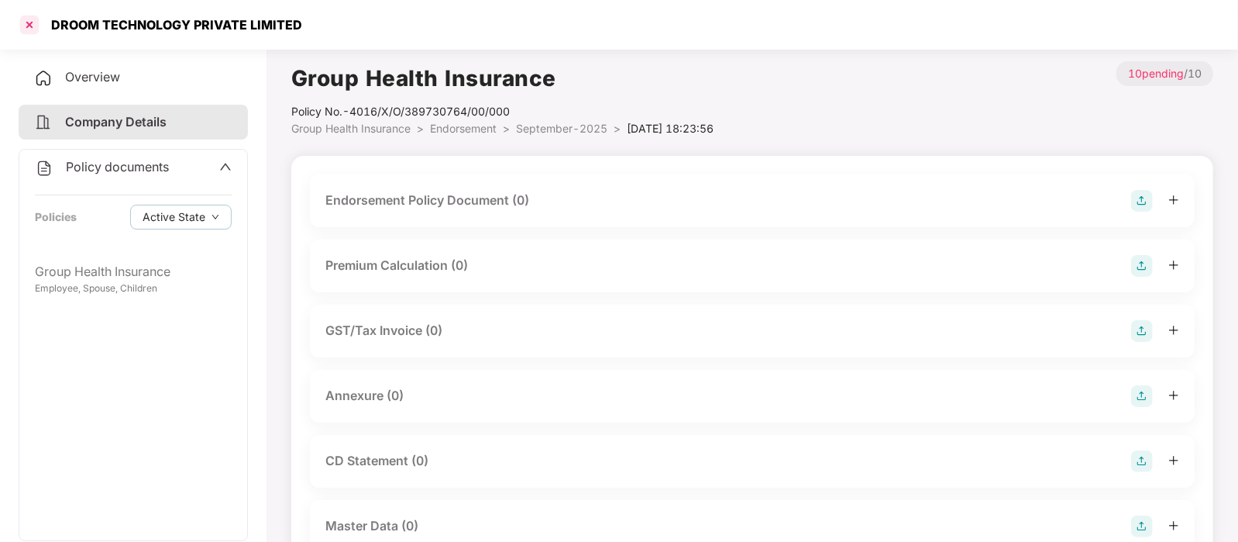
click at [26, 28] on div at bounding box center [29, 24] width 25 height 25
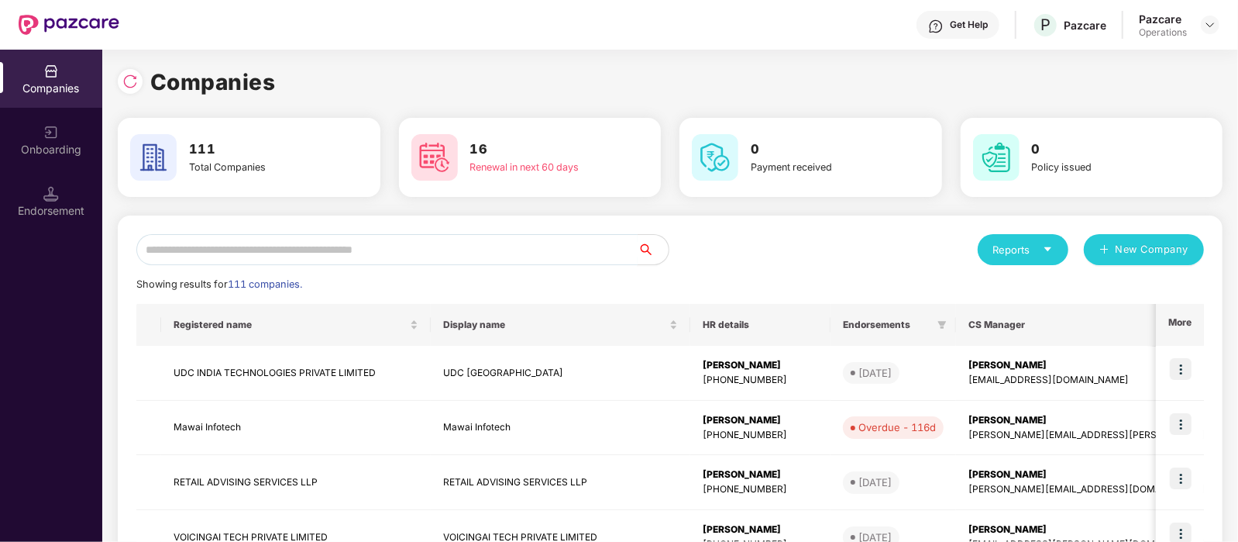
click at [313, 249] on input "text" at bounding box center [386, 249] width 501 height 31
paste input "*******"
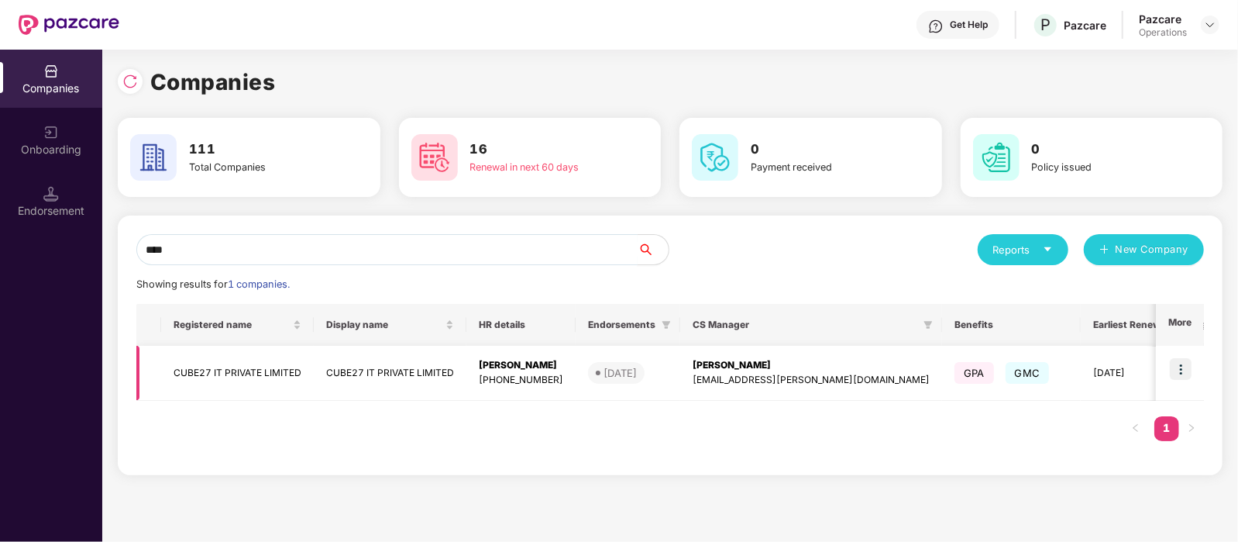
type input "****"
click at [280, 361] on td "CUBE27 IT PRIVATE LIMITED" at bounding box center [237, 373] width 153 height 55
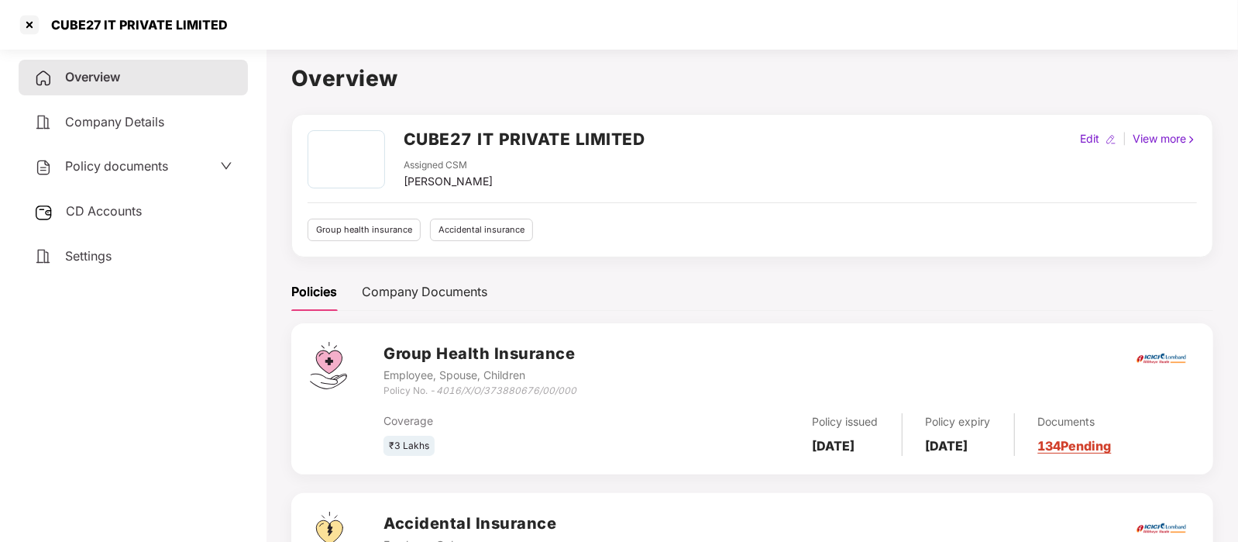
click at [114, 170] on span "Policy documents" at bounding box center [116, 165] width 103 height 15
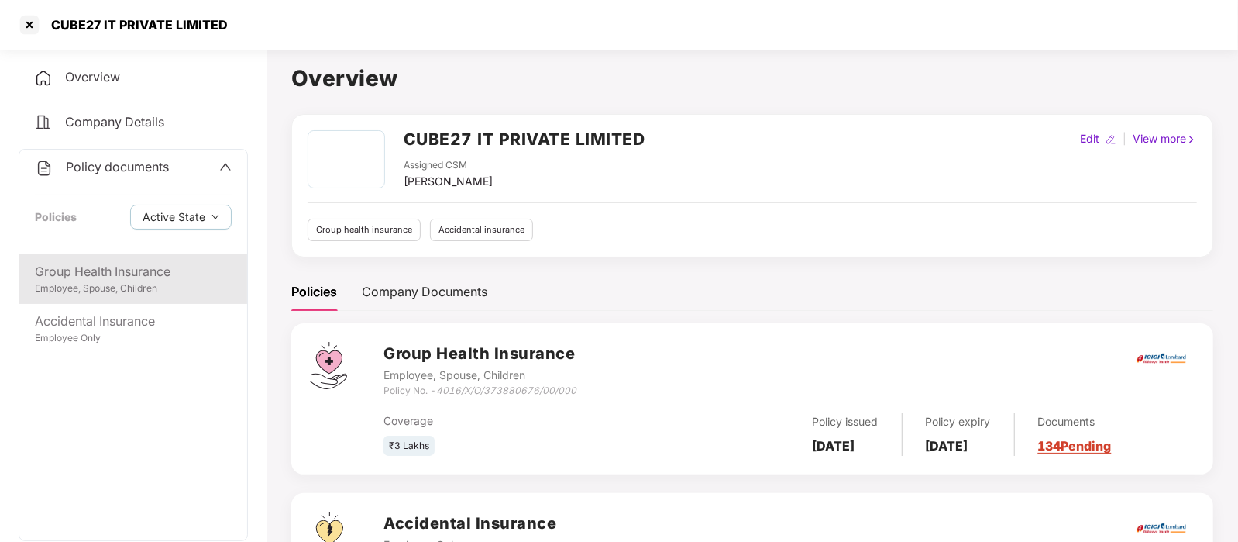
click at [151, 278] on div "Group Health Insurance" at bounding box center [133, 271] width 197 height 19
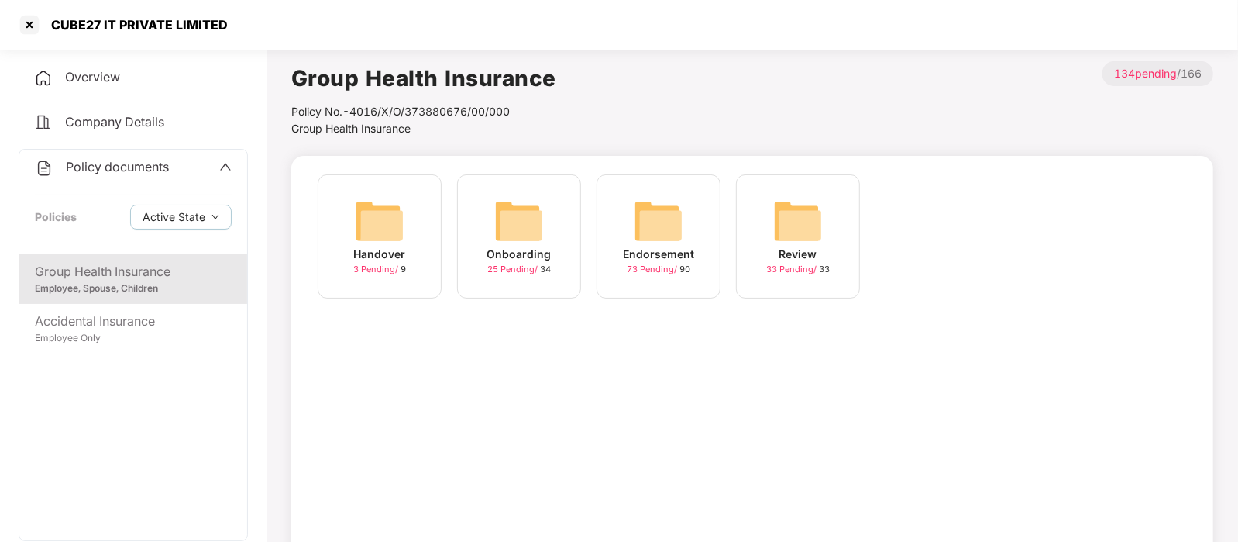
click at [677, 224] on img at bounding box center [659, 221] width 50 height 50
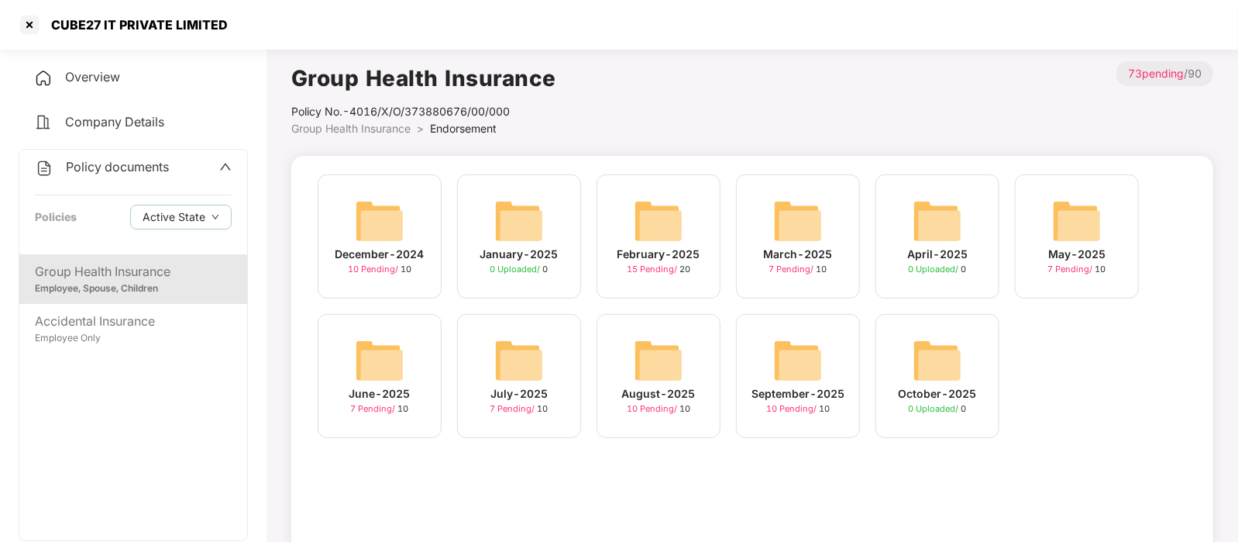
click at [780, 370] on img at bounding box center [798, 360] width 50 height 50
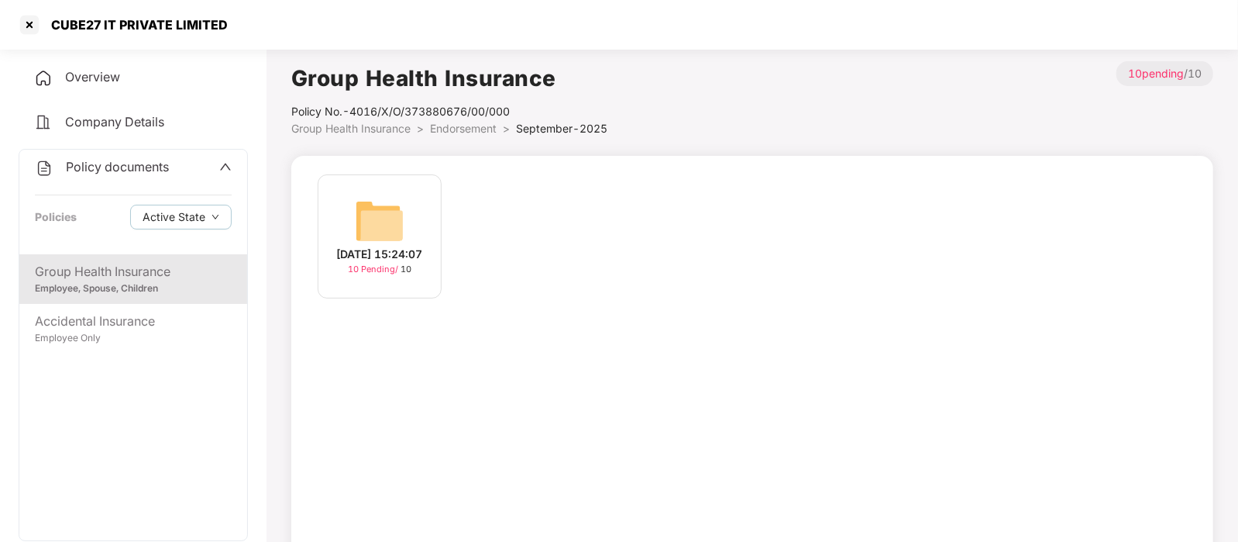
click at [399, 227] on img at bounding box center [380, 221] width 50 height 50
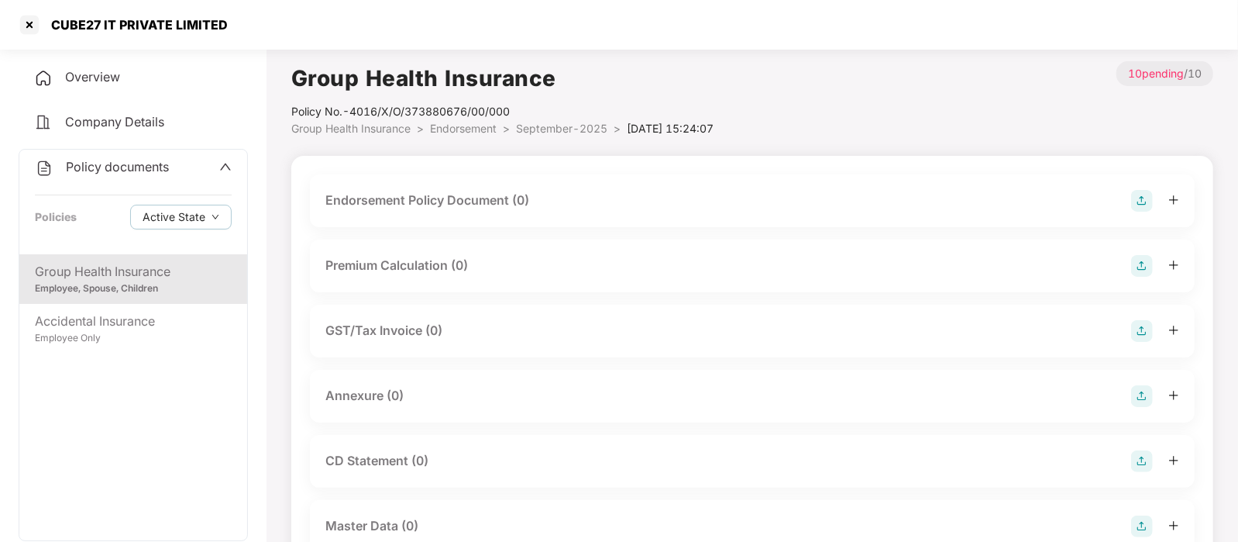
click at [494, 195] on div "Endorsement Policy Document (0)" at bounding box center [427, 200] width 204 height 19
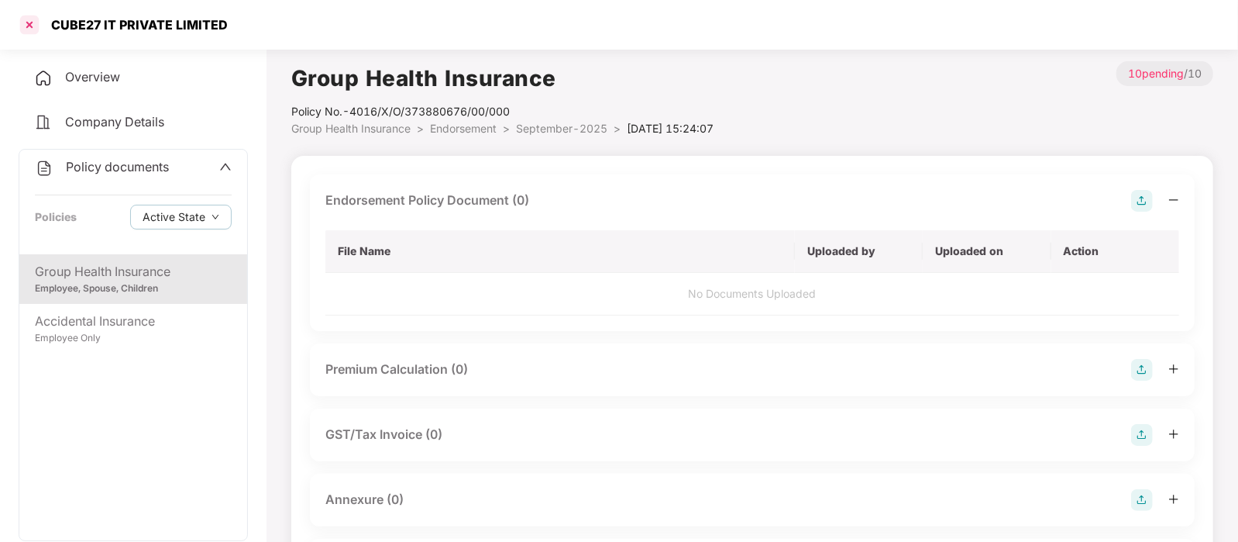
click at [21, 25] on div at bounding box center [29, 24] width 25 height 25
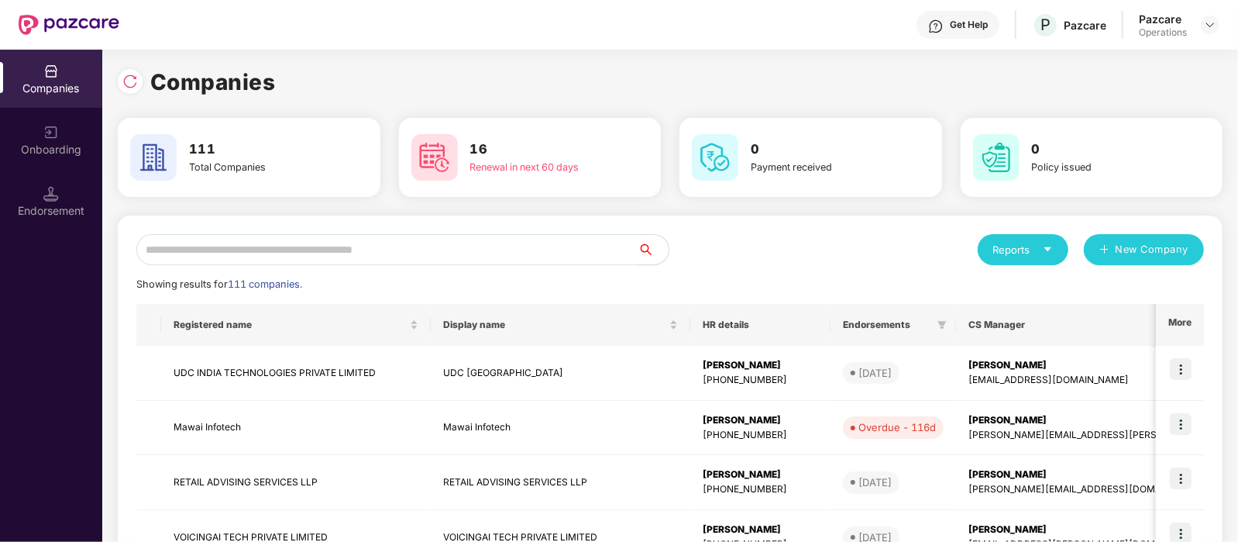
click at [407, 249] on input "text" at bounding box center [386, 249] width 501 height 31
paste input "**********"
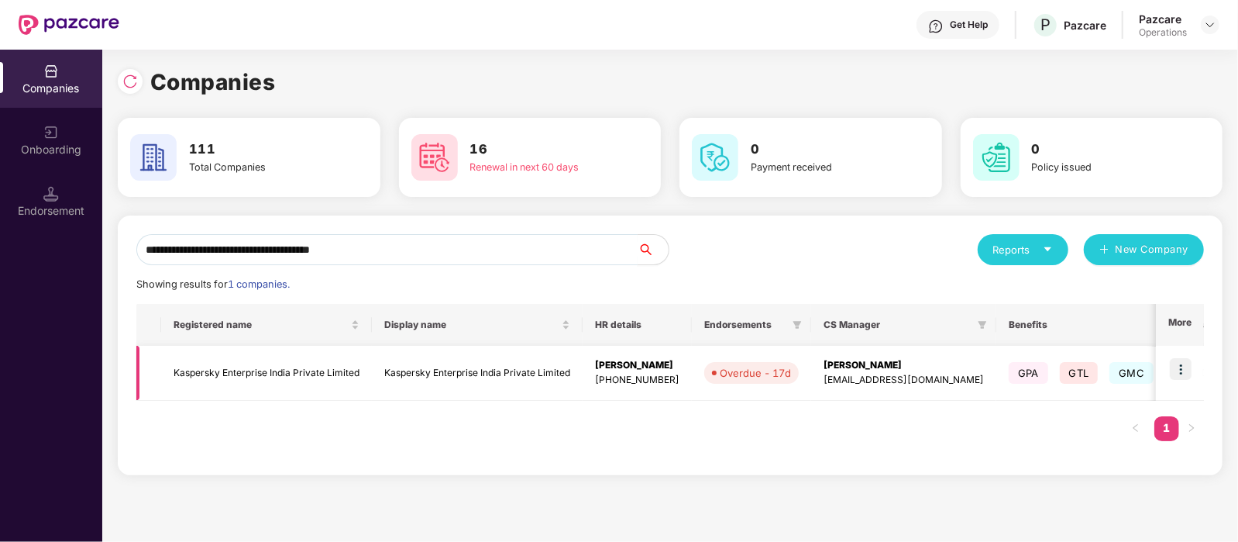
type input "**********"
click at [253, 363] on td "Kaspersky Enterprise India Private Limited" at bounding box center [266, 373] width 211 height 55
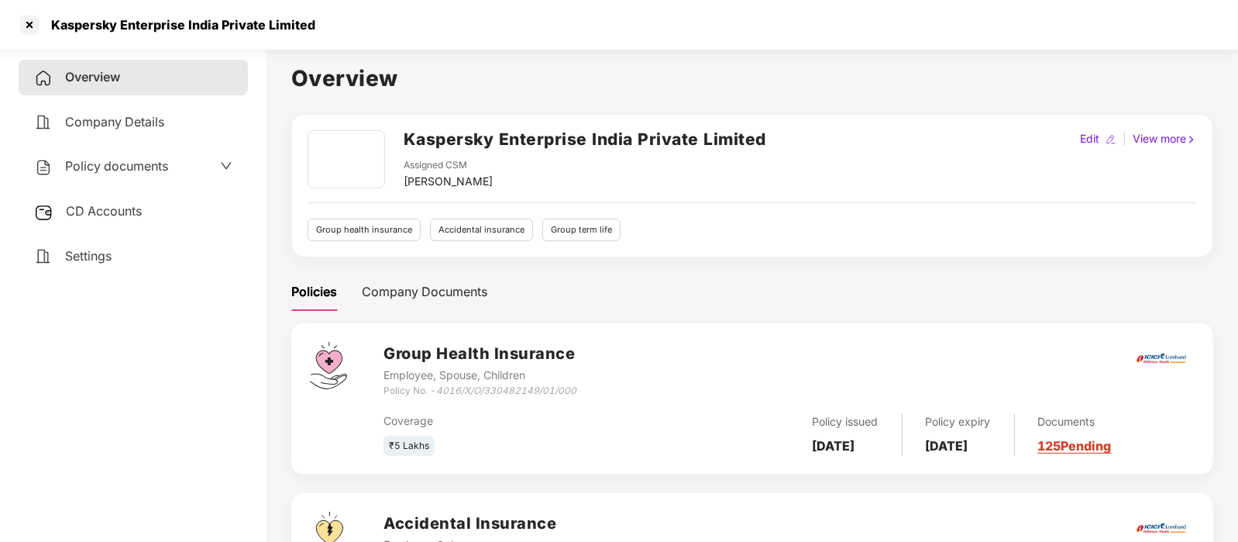
click at [118, 175] on div "Policy documents" at bounding box center [101, 166] width 134 height 20
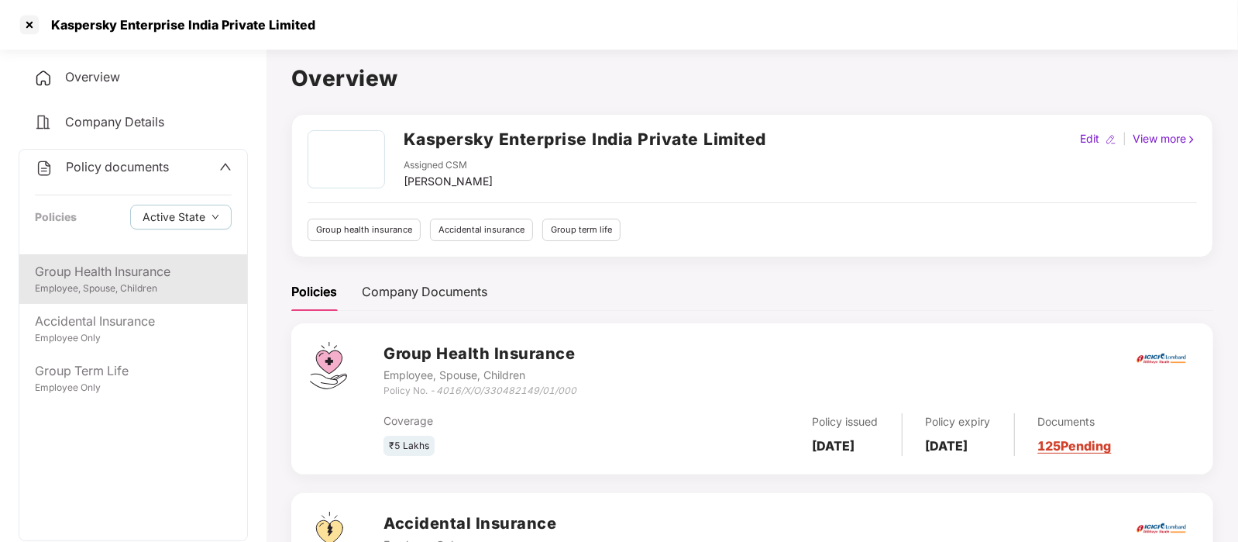
click at [139, 287] on div "Employee, Spouse, Children" at bounding box center [133, 288] width 197 height 15
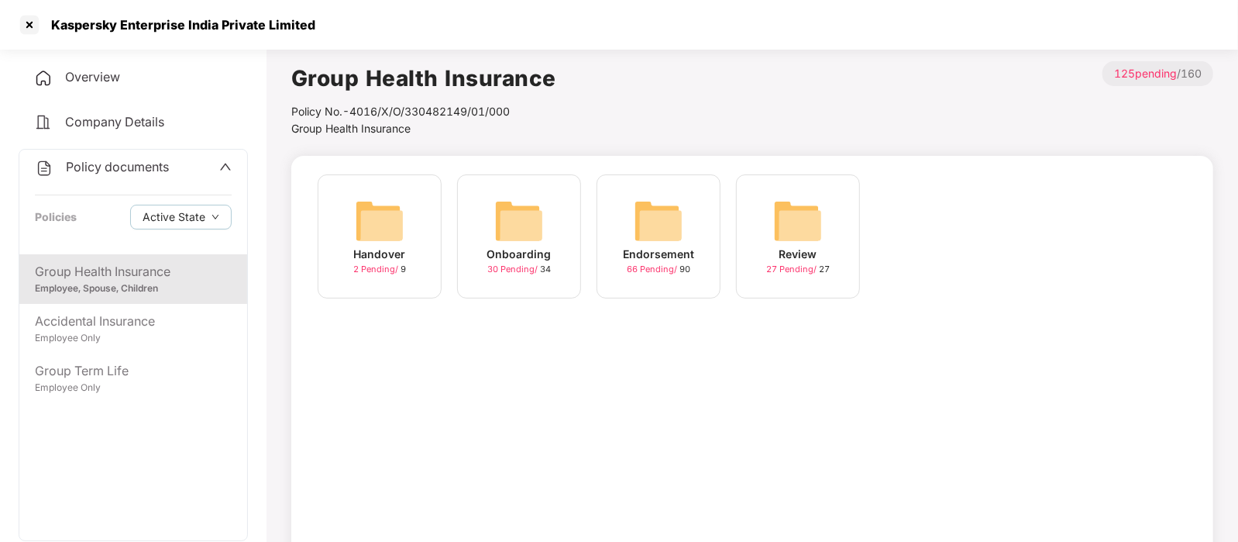
click at [659, 261] on div "Endorsement" at bounding box center [658, 254] width 71 height 17
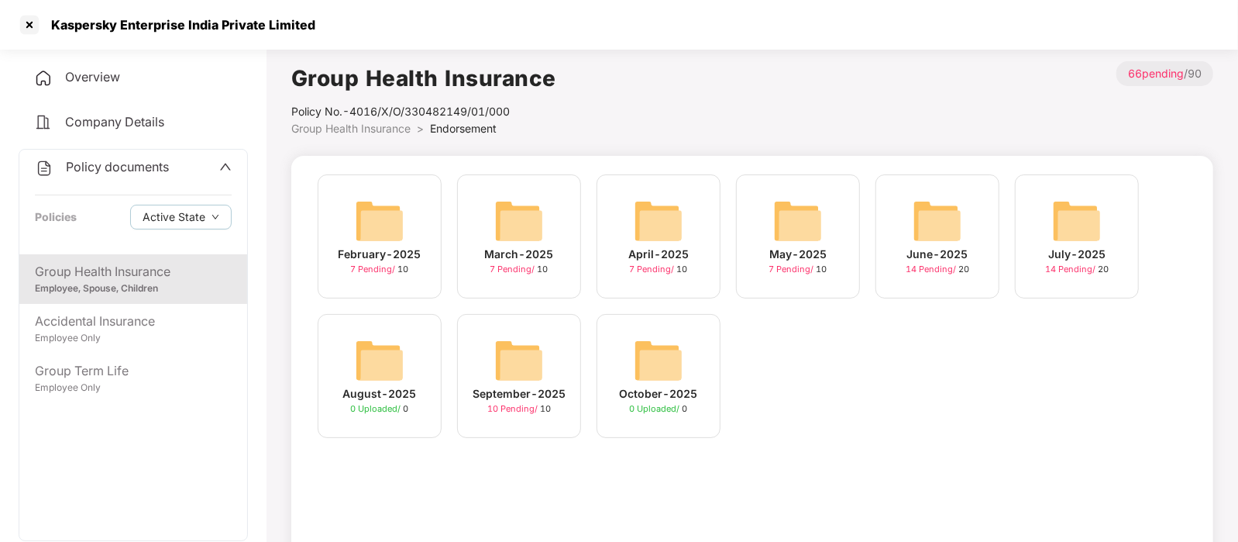
click at [547, 351] on div "September-2025 10 Pending / 10" at bounding box center [519, 376] width 124 height 124
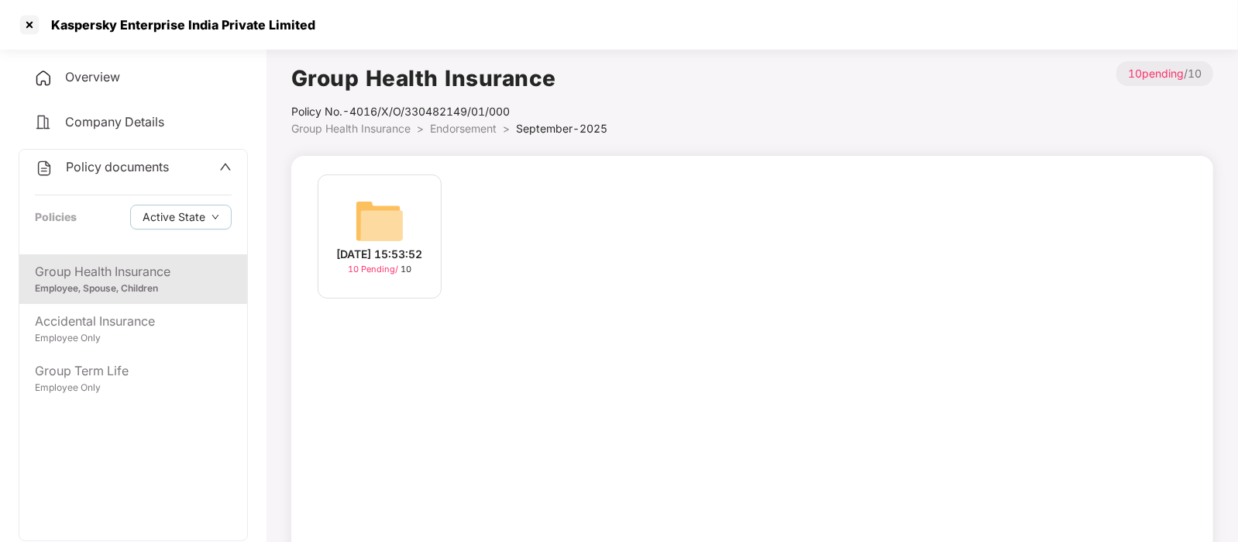
click at [375, 213] on img at bounding box center [380, 221] width 50 height 50
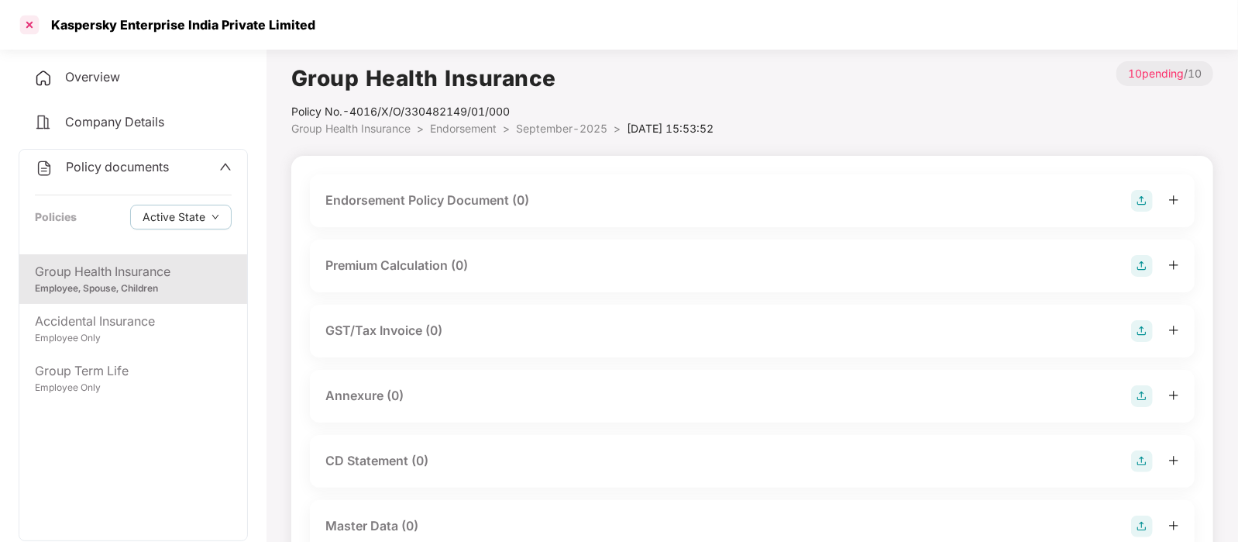
click at [25, 13] on div at bounding box center [29, 24] width 25 height 25
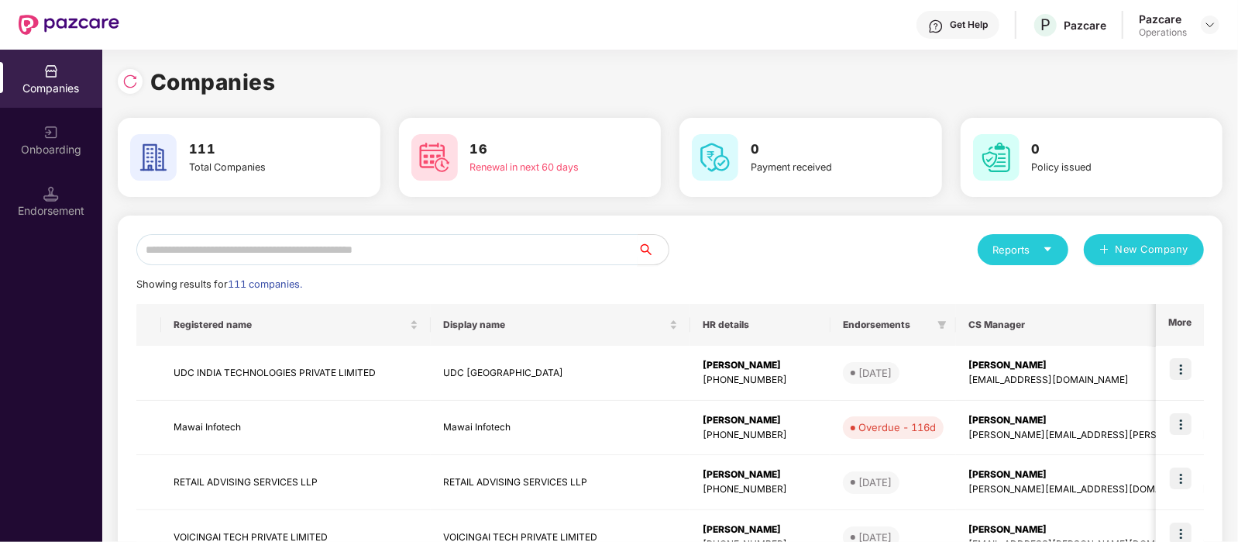
click at [264, 242] on input "text" at bounding box center [386, 249] width 501 height 31
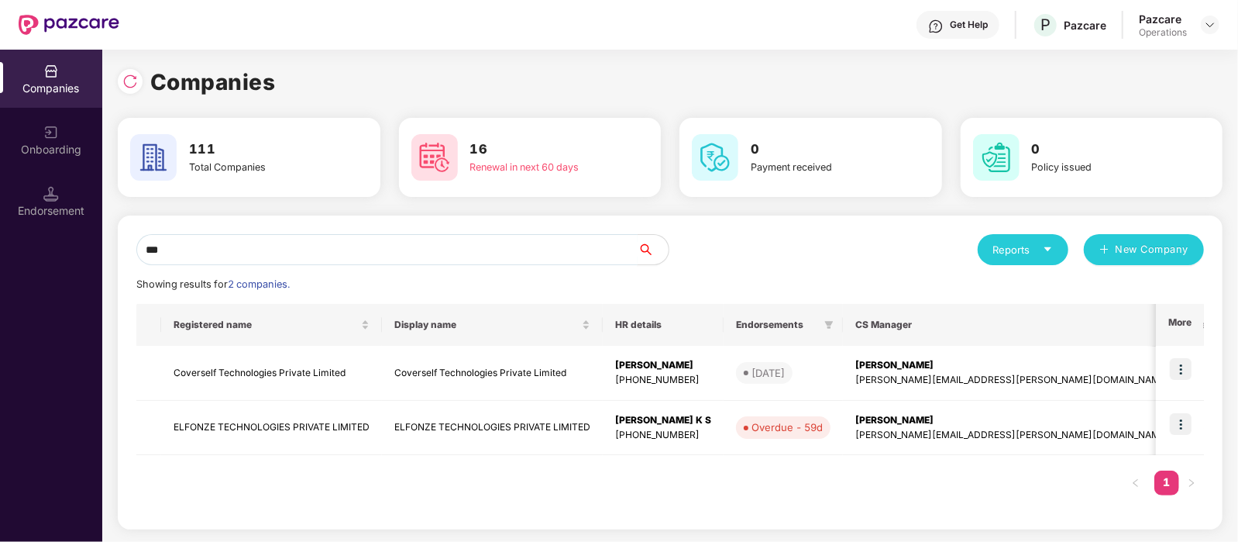
type input "***"
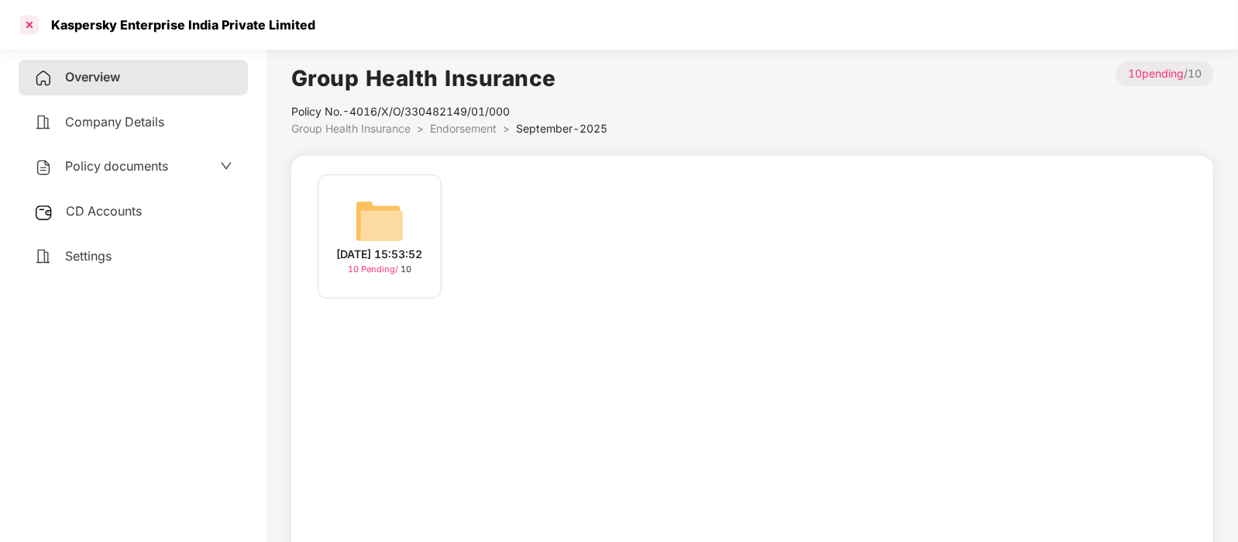
click at [33, 21] on div at bounding box center [29, 24] width 25 height 25
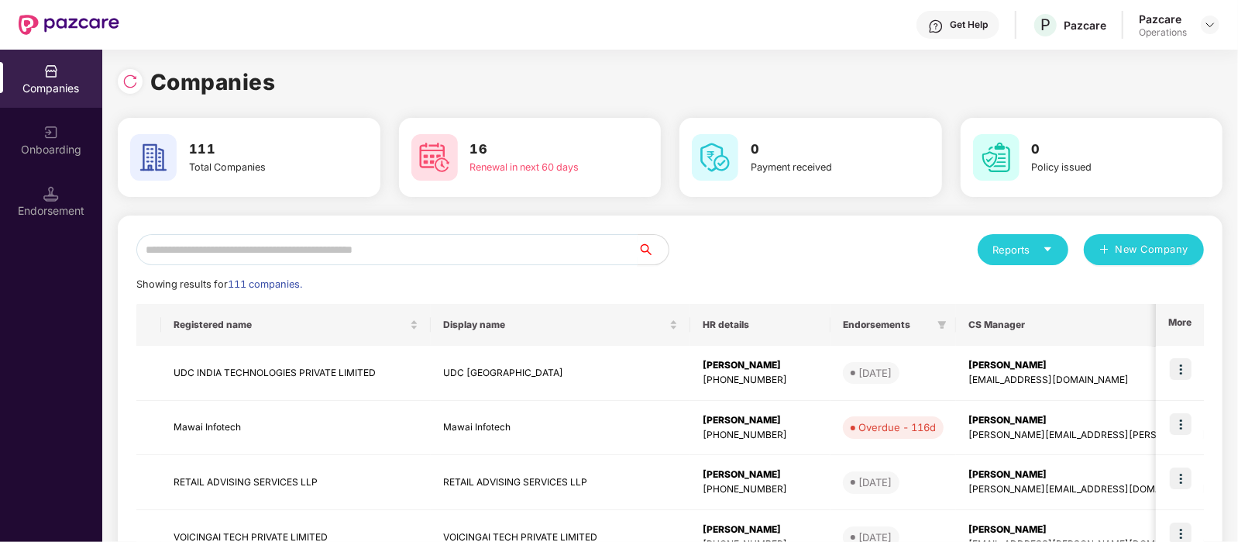
click at [232, 258] on input "text" at bounding box center [386, 249] width 501 height 31
paste input "******"
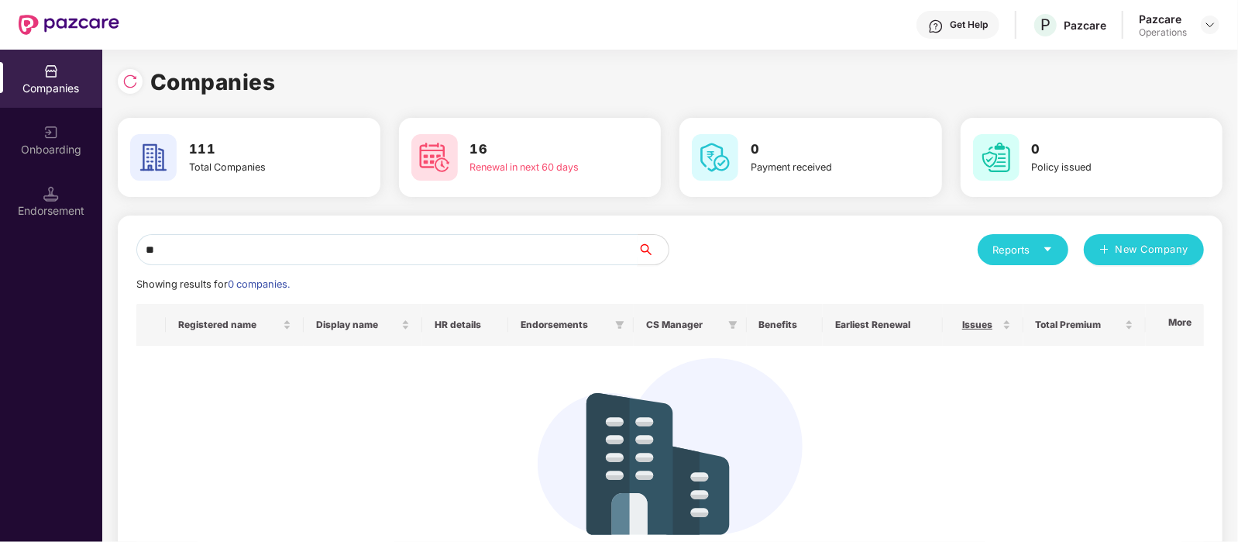
type input "*"
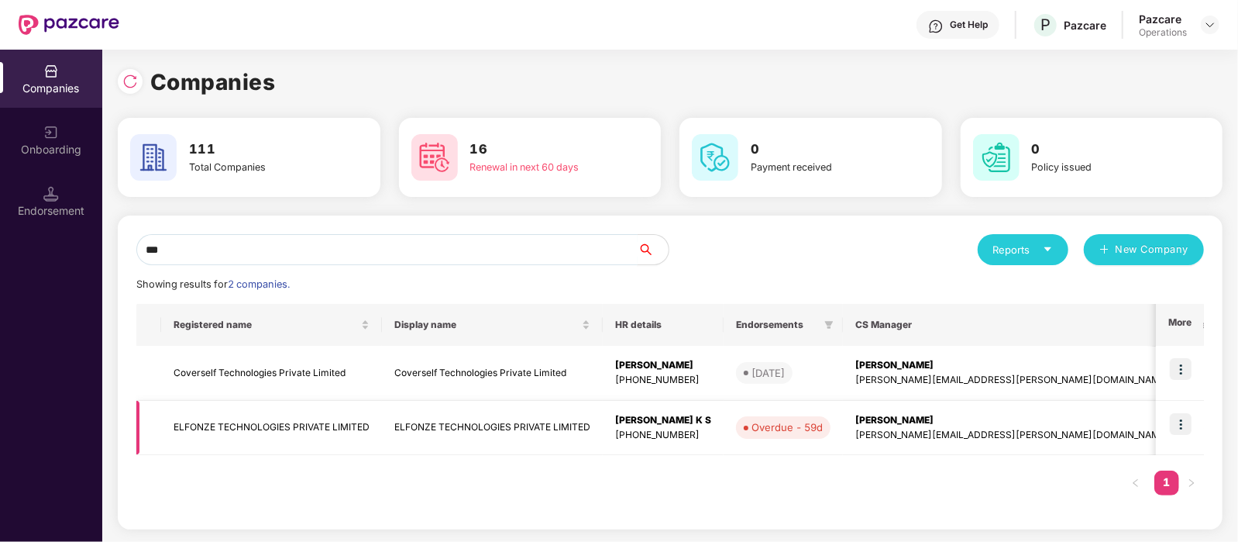
type input "***"
click at [274, 423] on td "ELFONZE TECHNOLOGIES PRIVATE LIMITED" at bounding box center [271, 428] width 221 height 55
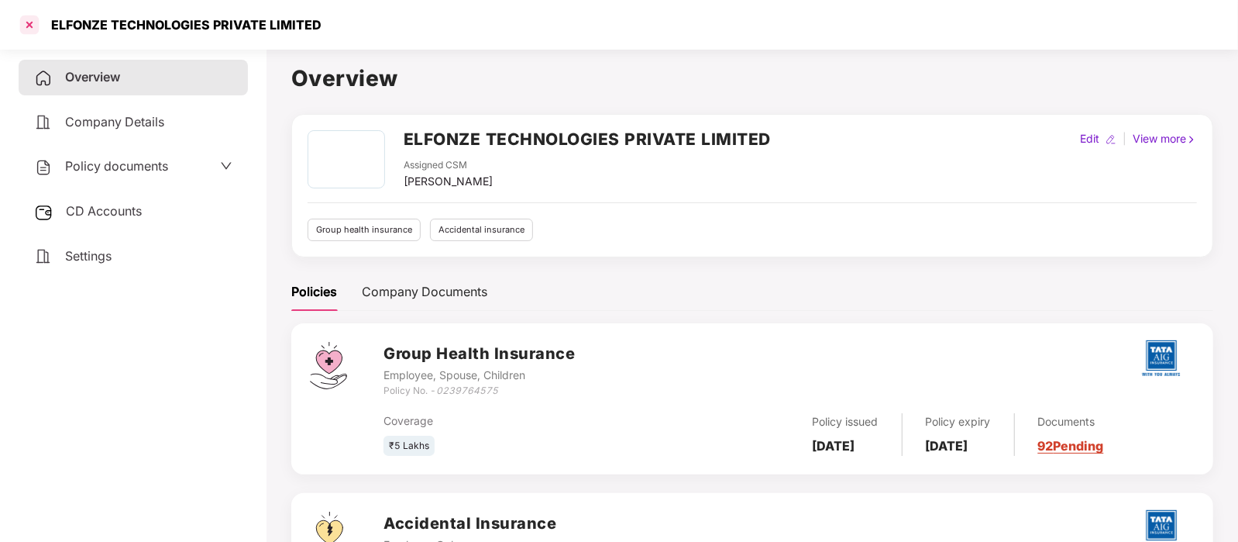
click at [31, 17] on div at bounding box center [29, 24] width 25 height 25
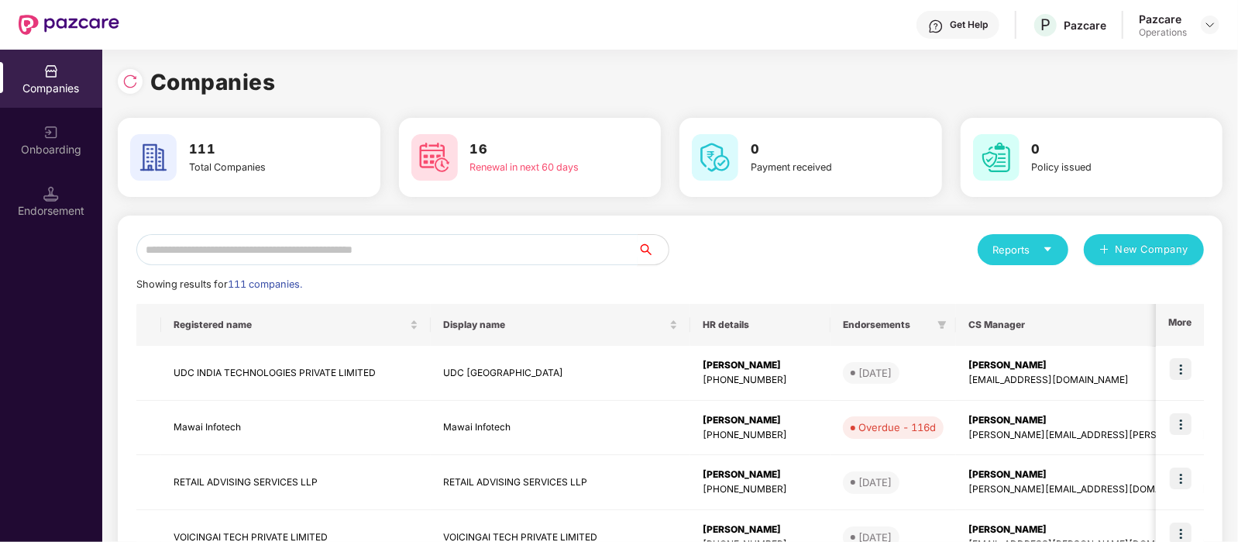
click at [279, 234] on input "text" at bounding box center [386, 249] width 501 height 31
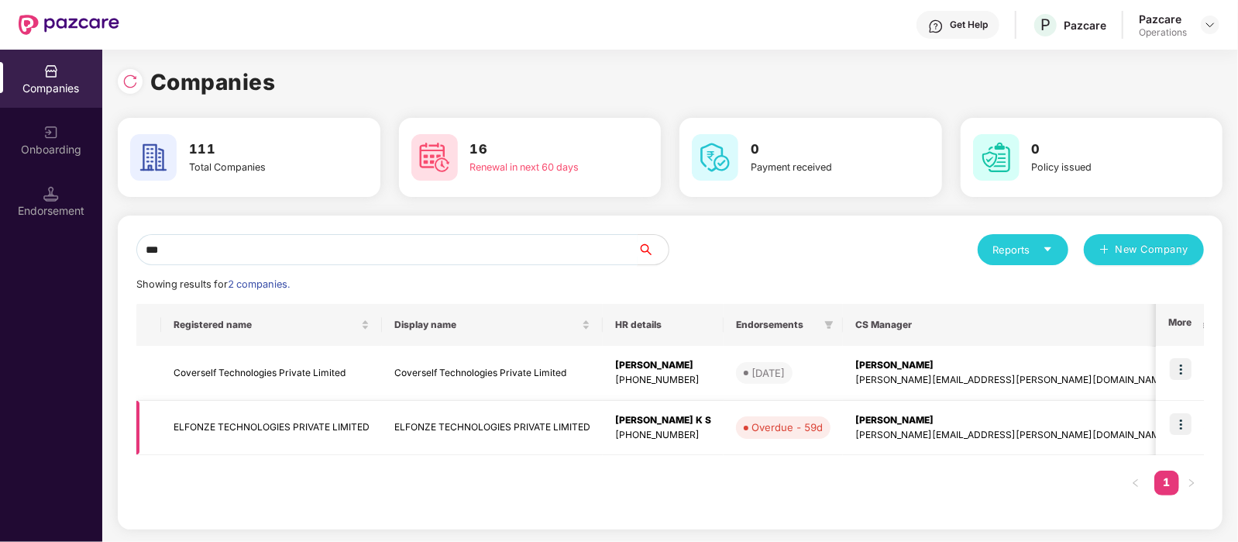
type input "***"
click at [1183, 425] on img at bounding box center [1181, 424] width 22 height 22
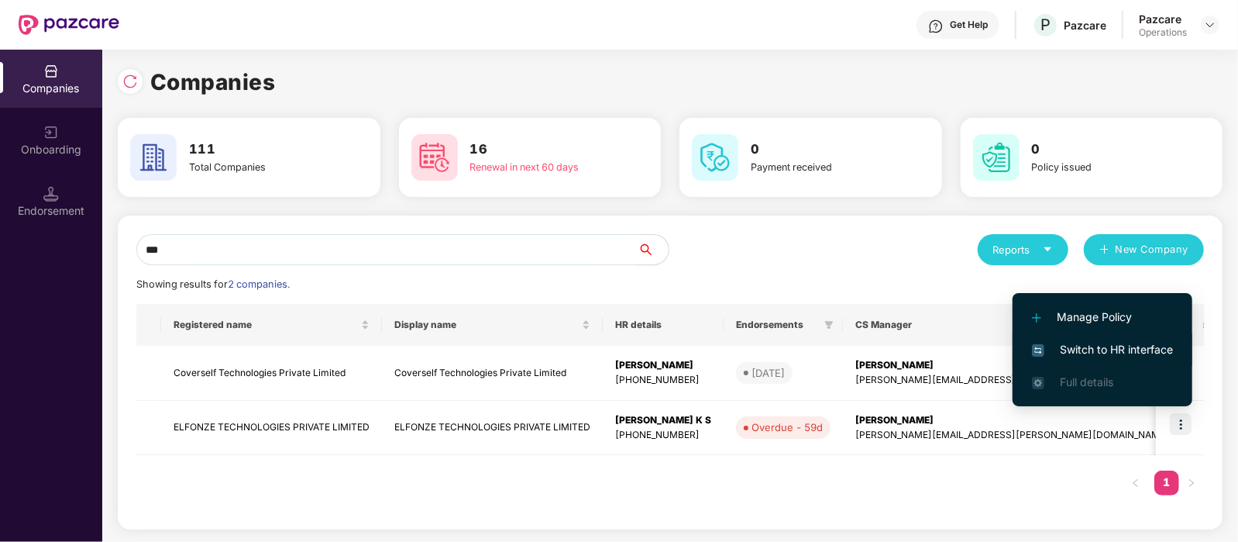
click at [1103, 356] on span "Switch to HR interface" at bounding box center [1102, 349] width 141 height 17
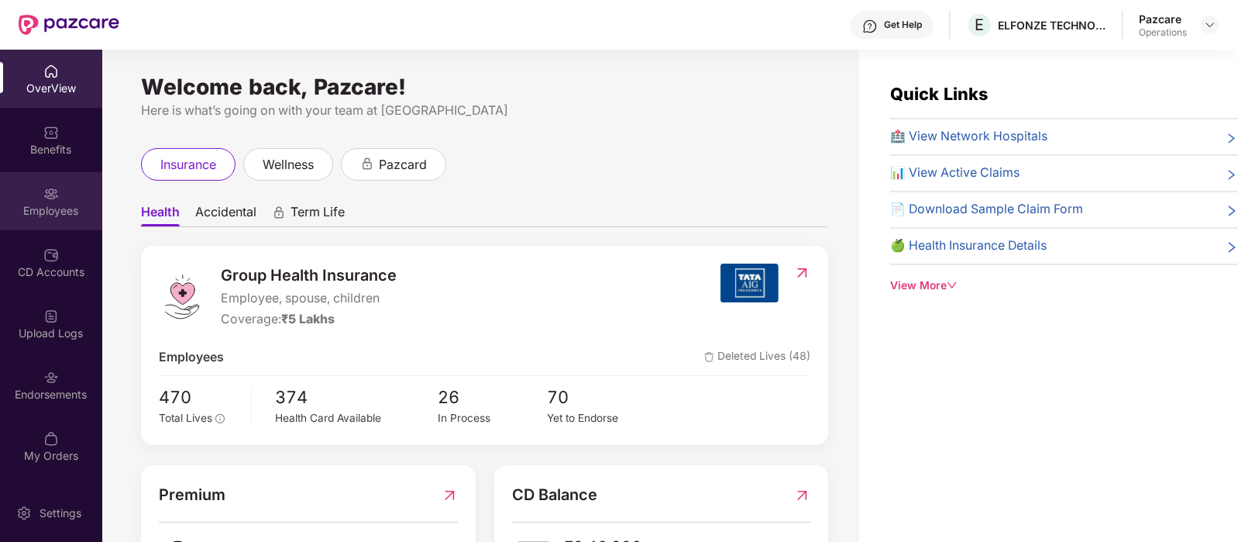
click at [57, 190] on img at bounding box center [50, 193] width 15 height 15
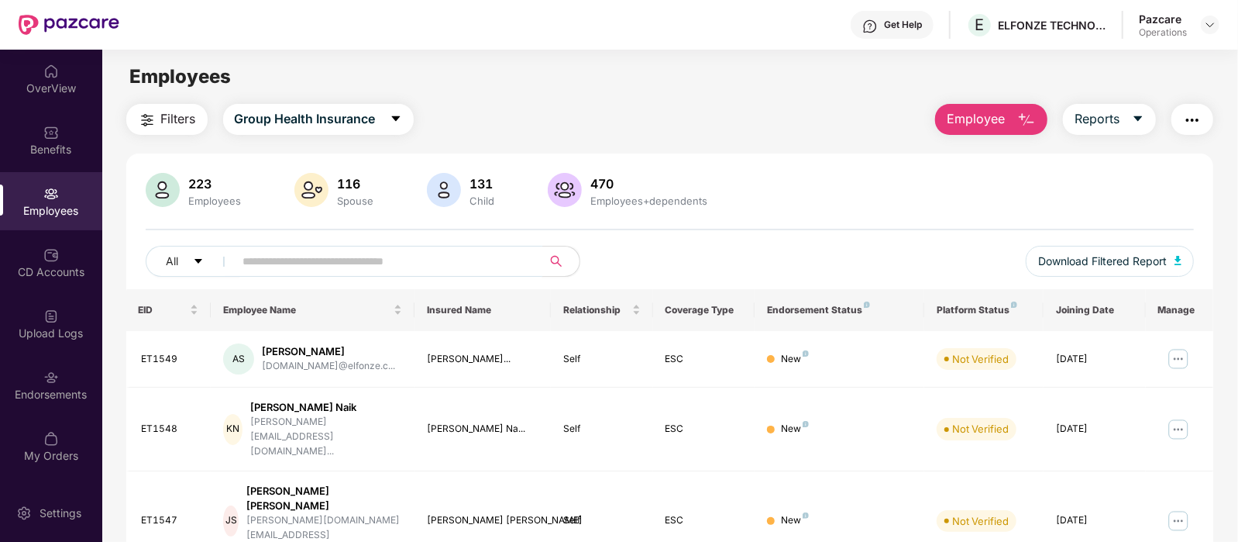
click at [278, 262] on input "text" at bounding box center [382, 260] width 278 height 23
paste input "******"
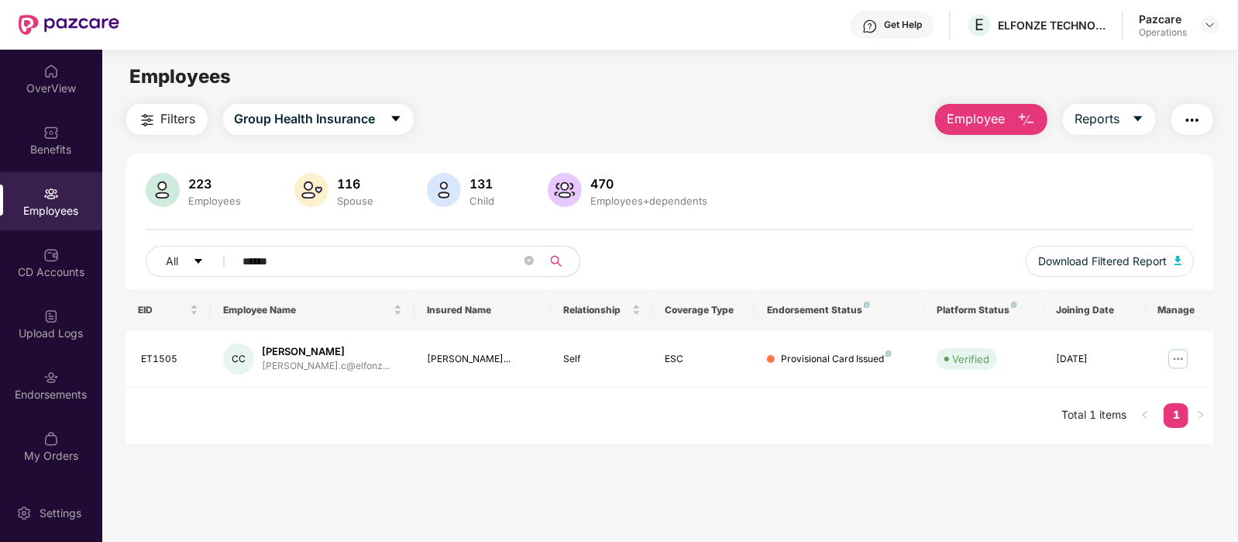
type input "******"
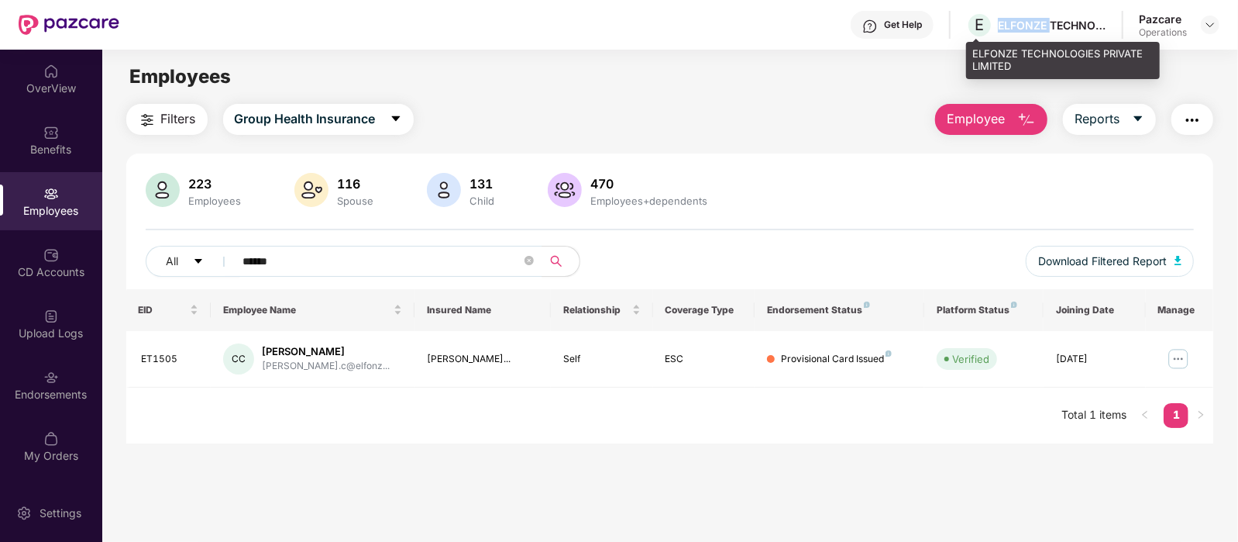
drag, startPoint x: 1000, startPoint y: 19, endPoint x: 1054, endPoint y: 26, distance: 53.9
click at [1054, 26] on div "ELFONZE TECHNOLOGIES PRIVATE LIMITED" at bounding box center [1052, 25] width 108 height 15
copy div "ELFONZE"
